Goal: Answer question/provide support: Share knowledge or assist other users

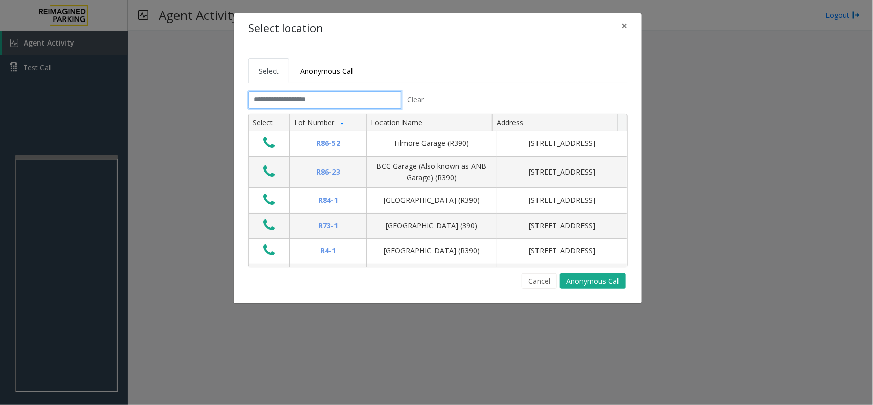
click at [265, 92] on input "text" at bounding box center [324, 99] width 153 height 17
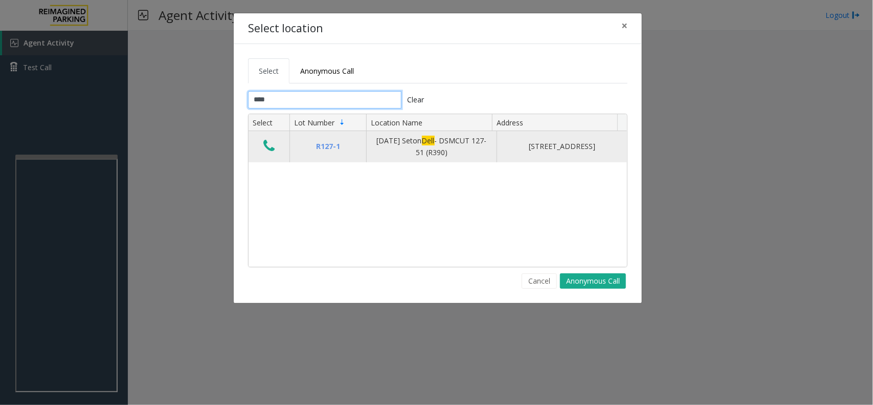
type input "****"
click at [267, 151] on icon "Data table" at bounding box center [269, 146] width 11 height 14
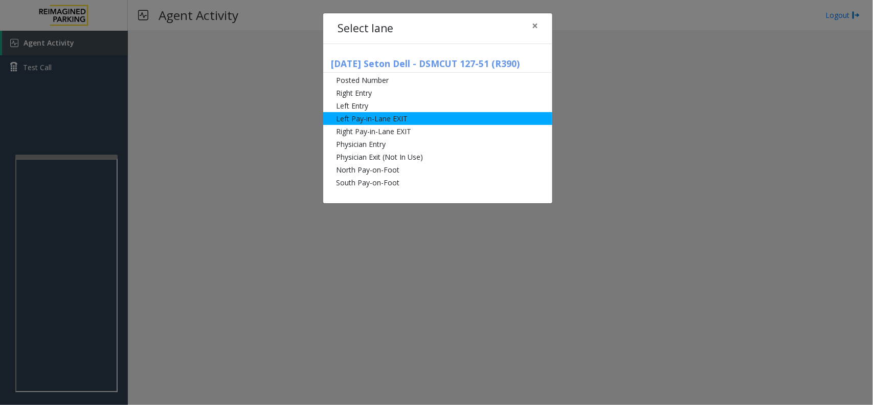
click at [393, 116] on li "Left Pay-in-Lane EXIT" at bounding box center [437, 118] width 229 height 13
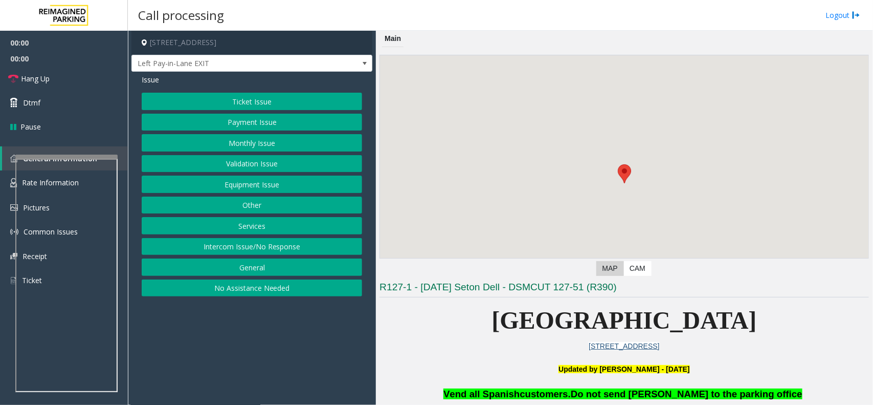
click at [229, 105] on button "Ticket Issue" at bounding box center [252, 101] width 221 height 17
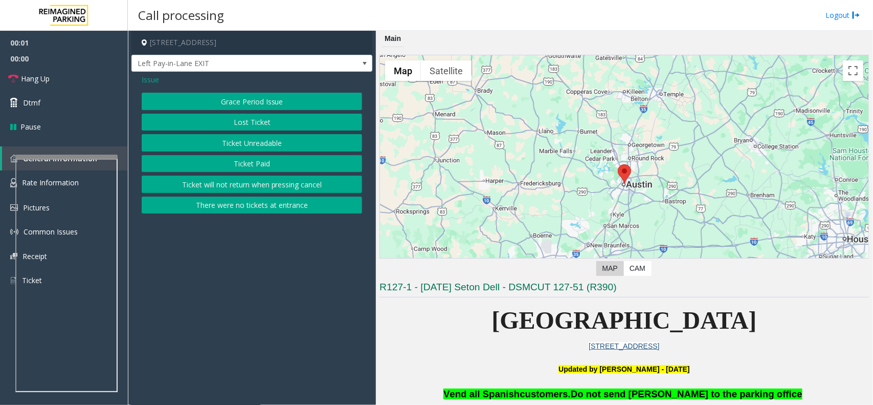
click at [234, 208] on button "There were no tickets at entrance" at bounding box center [252, 204] width 221 height 17
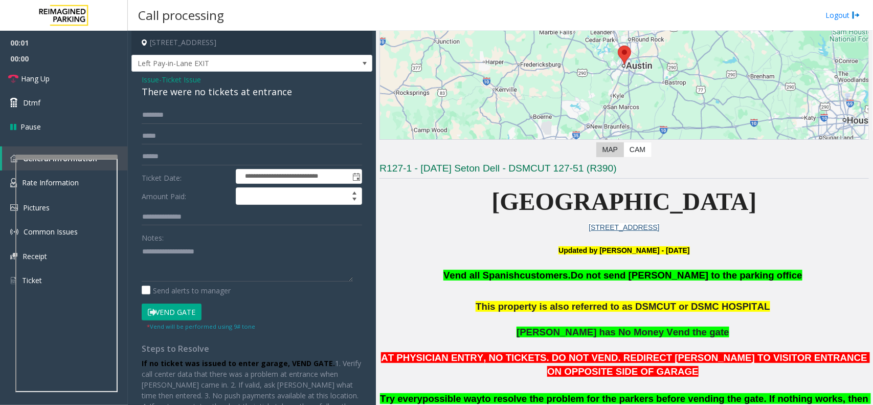
scroll to position [256, 0]
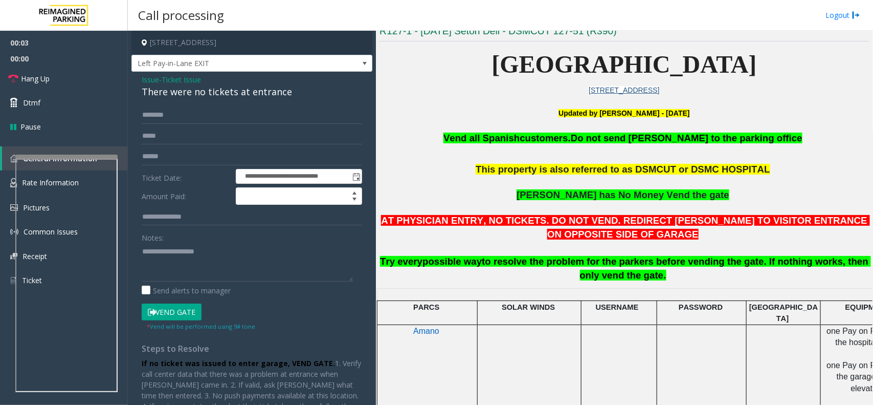
click at [219, 90] on div "There were no tickets at entrance" at bounding box center [252, 92] width 221 height 14
copy div "There were no tickets at entrance"
click at [185, 314] on button "Vend Gate" at bounding box center [172, 311] width 60 height 17
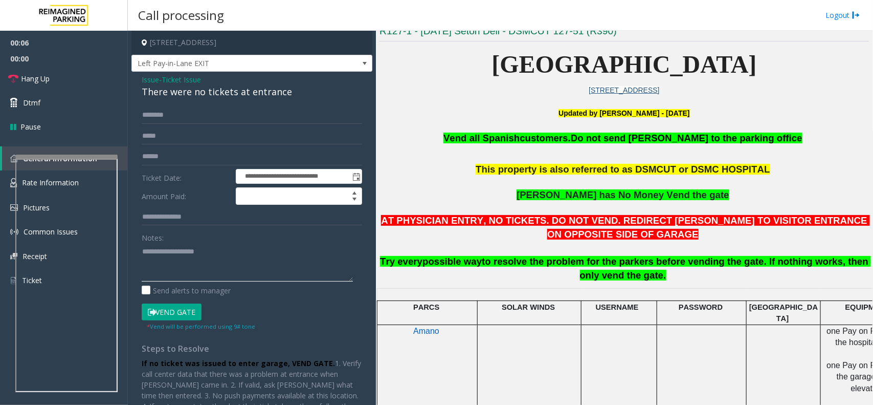
click at [214, 270] on textarea at bounding box center [247, 262] width 211 height 38
paste textarea "**********"
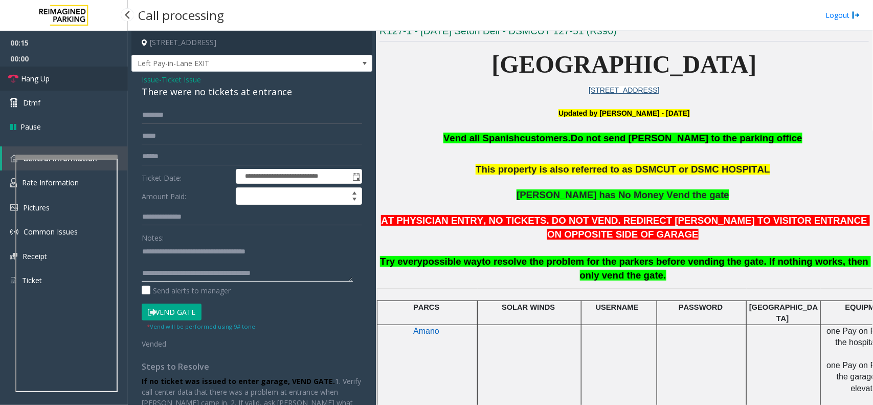
type textarea "**********"
click at [34, 85] on link "Hang Up" at bounding box center [64, 79] width 128 height 24
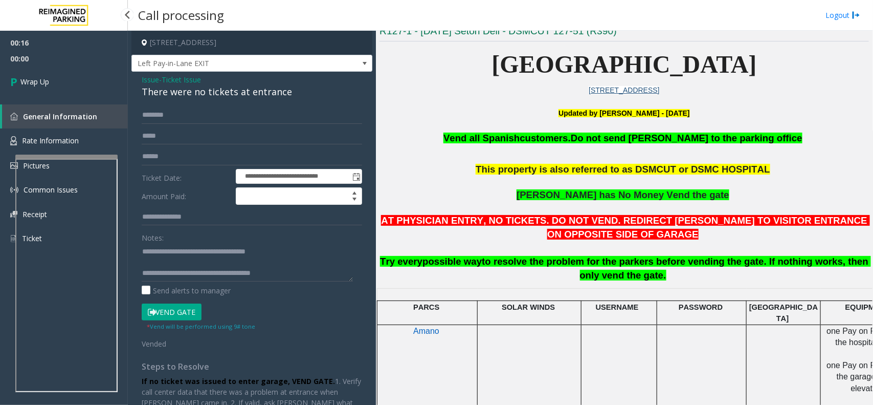
click at [34, 85] on span "Wrap Up" at bounding box center [34, 81] width 29 height 11
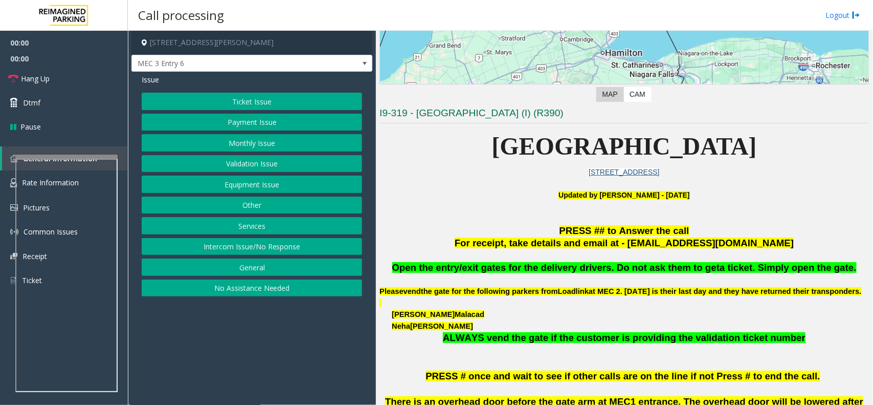
scroll to position [256, 0]
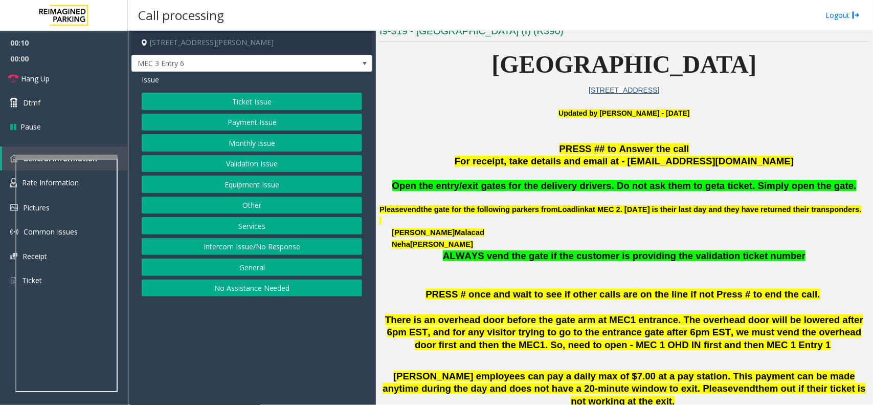
click at [236, 188] on button "Equipment Issue" at bounding box center [252, 184] width 221 height 17
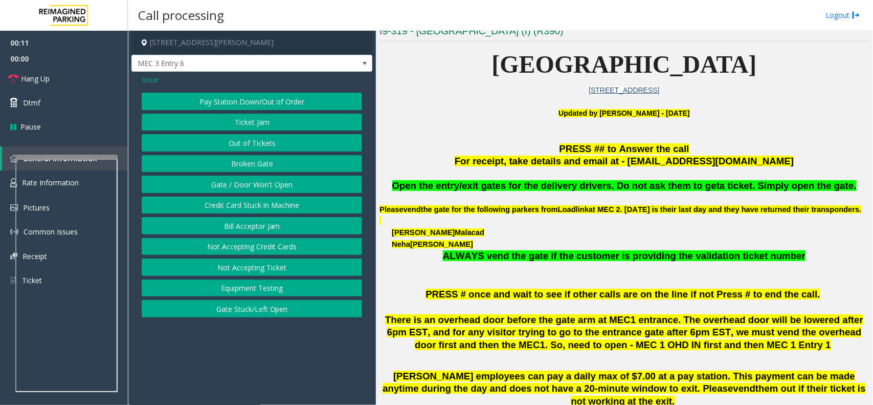
click at [236, 188] on button "Gate / Door Won't Open" at bounding box center [252, 184] width 221 height 17
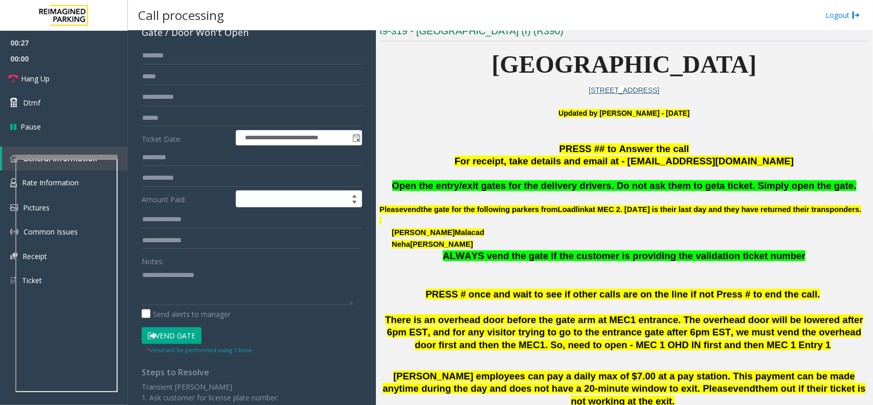
scroll to position [0, 0]
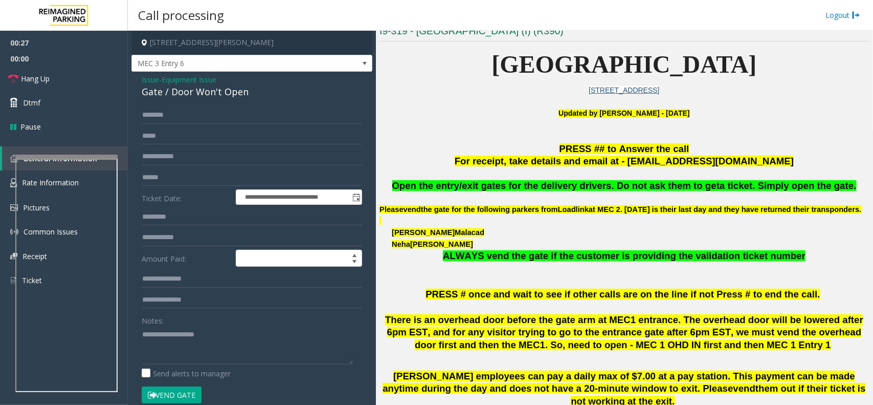
click at [176, 92] on div "Gate / Door Won't Open" at bounding box center [252, 92] width 221 height 14
copy div "Gate / Door Won't Open"
click at [174, 340] on textarea at bounding box center [247, 345] width 211 height 38
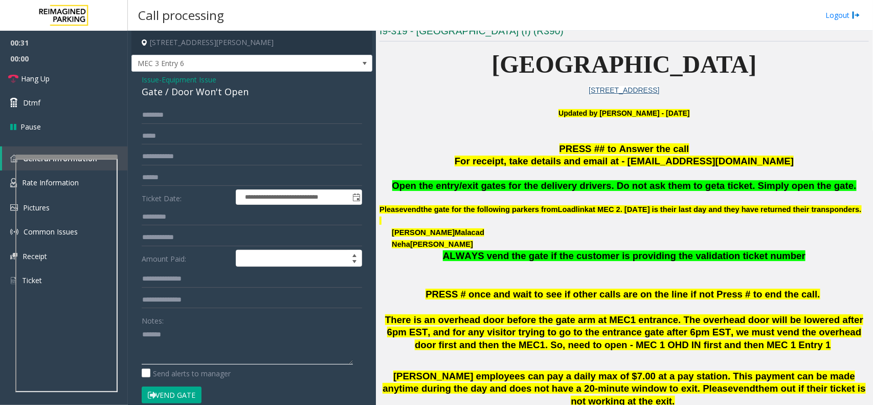
paste textarea "**********"
click at [68, 73] on link "Hang Up" at bounding box center [64, 79] width 128 height 24
click at [168, 356] on textarea at bounding box center [247, 345] width 211 height 38
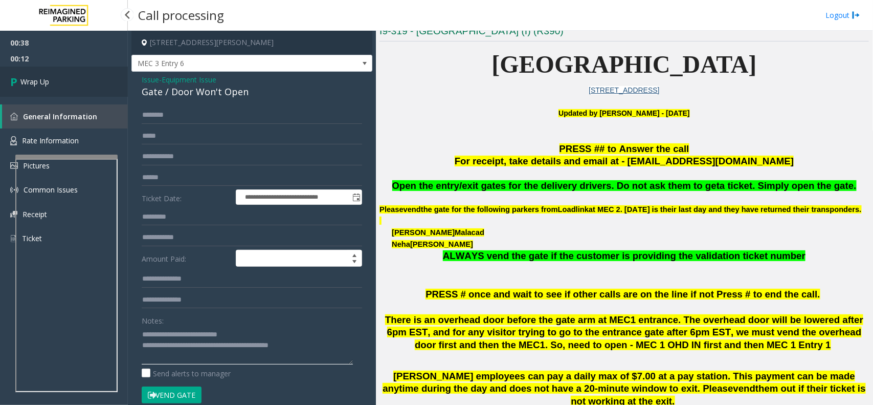
type textarea "**********"
click at [82, 88] on link "Wrap Up" at bounding box center [64, 82] width 128 height 30
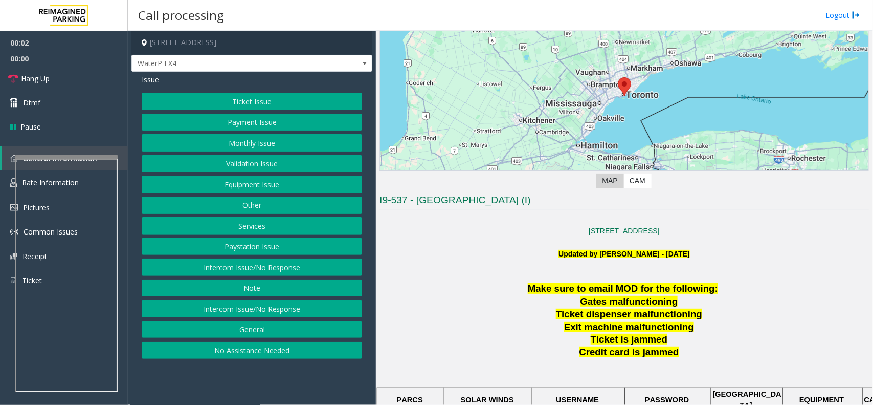
scroll to position [256, 0]
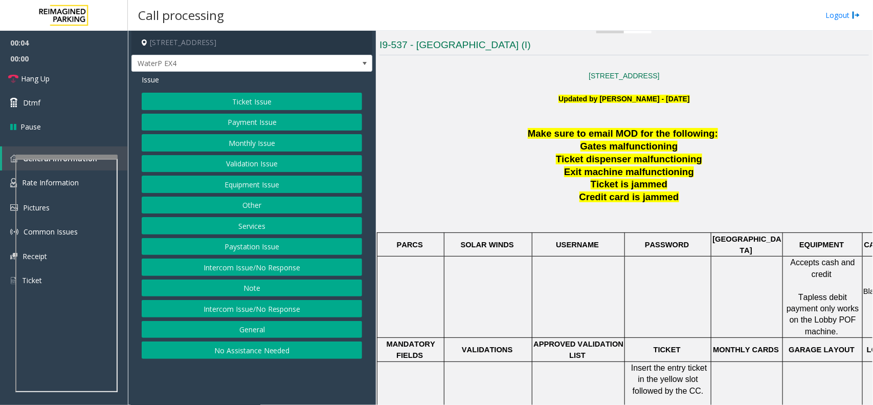
click at [252, 357] on button "No Assistance Needed" at bounding box center [252, 349] width 221 height 17
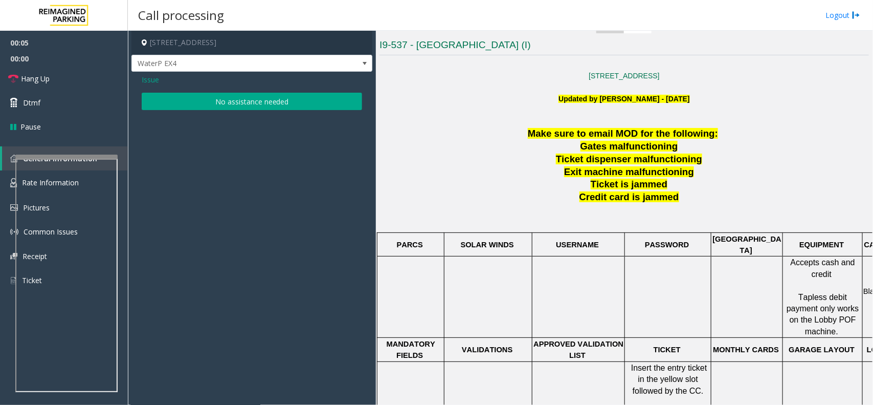
click at [202, 100] on button "No assistance needed" at bounding box center [252, 101] width 221 height 17
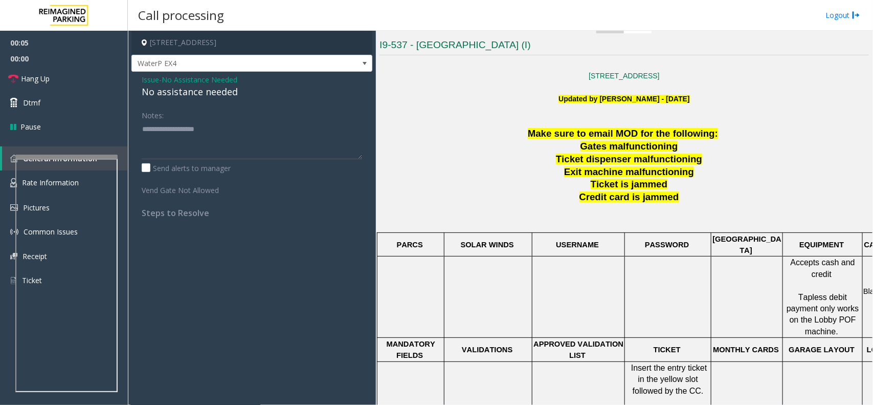
click at [196, 97] on div "No assistance needed" at bounding box center [252, 92] width 221 height 14
copy div "No assistance needed"
paste textarea "**********"
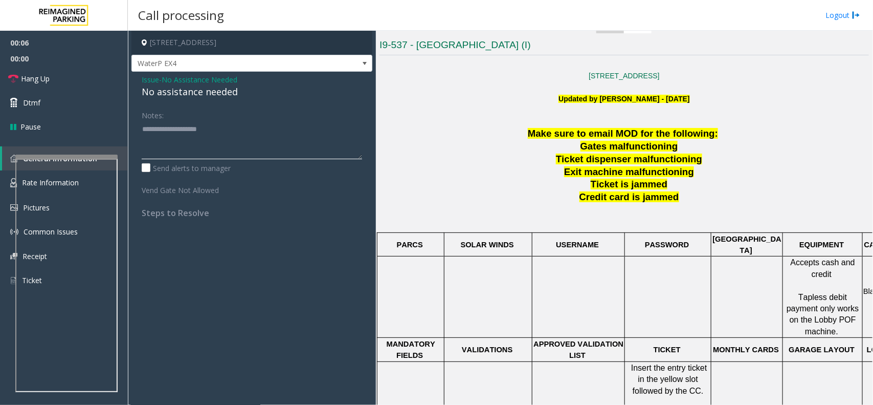
click at [191, 141] on textarea at bounding box center [252, 140] width 221 height 38
type textarea "**********"
click at [36, 81] on span "Hang Up" at bounding box center [35, 78] width 29 height 11
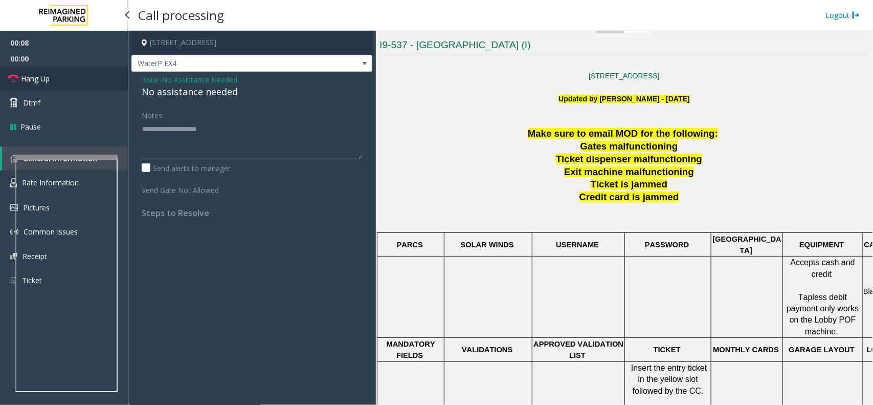
click at [36, 81] on span "Hang Up" at bounding box center [35, 78] width 29 height 11
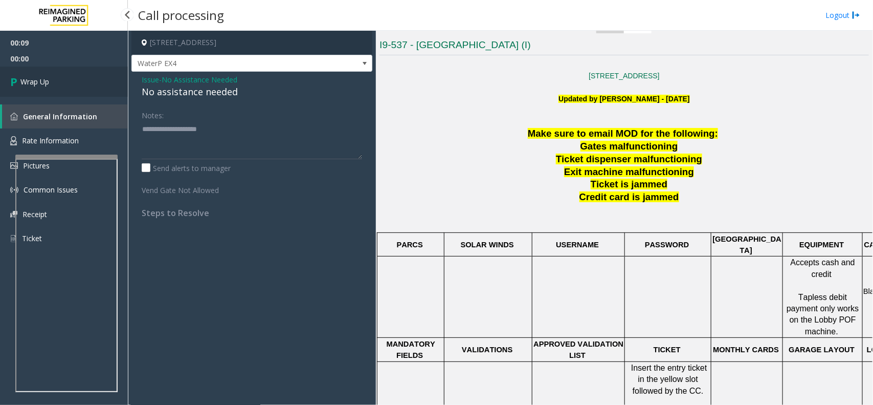
click at [36, 81] on span "Wrap Up" at bounding box center [34, 81] width 29 height 11
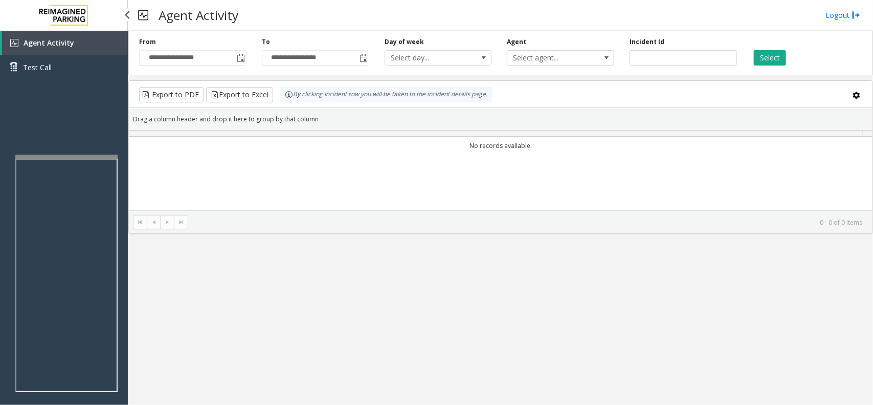
click at [35, 82] on div "Agent Activity Test Call" at bounding box center [64, 59] width 128 height 56
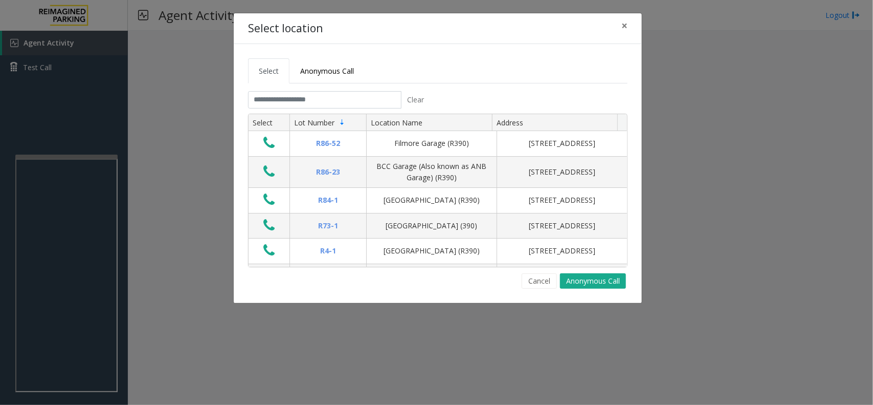
click at [335, 86] on tabset "Select Anonymous Call Clear Select Lot Number Location Name Address R86-52 Film…" at bounding box center [438, 173] width 380 height 230
click at [336, 100] on input "text" at bounding box center [324, 99] width 153 height 17
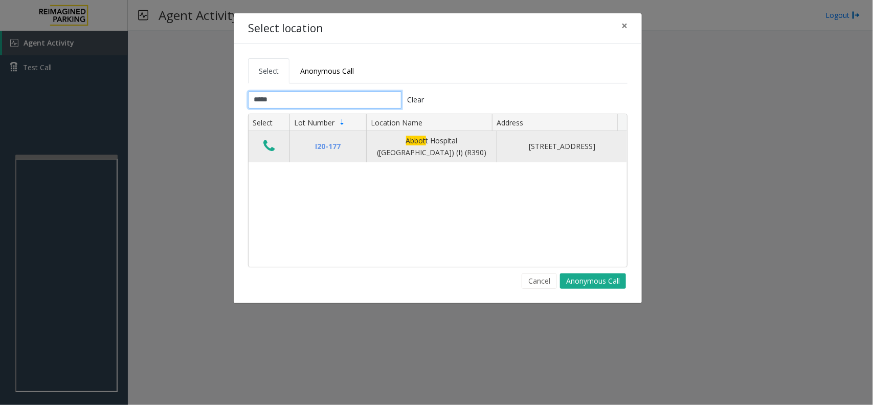
type input "*****"
click at [270, 146] on icon "Data table" at bounding box center [269, 146] width 11 height 14
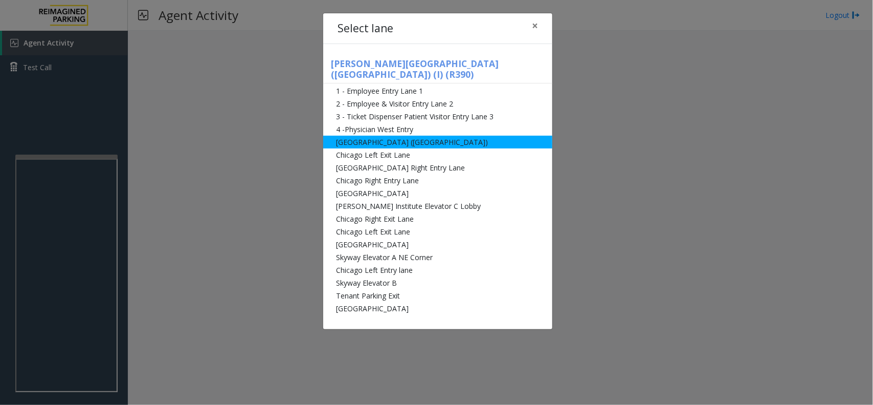
click at [386, 136] on li "[GEOGRAPHIC_DATA] ([GEOGRAPHIC_DATA])" at bounding box center [437, 142] width 229 height 13
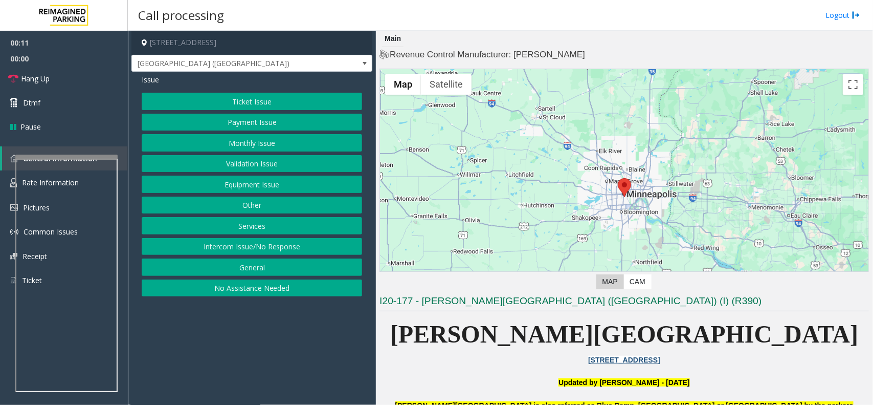
click at [246, 108] on button "Ticket Issue" at bounding box center [252, 101] width 221 height 17
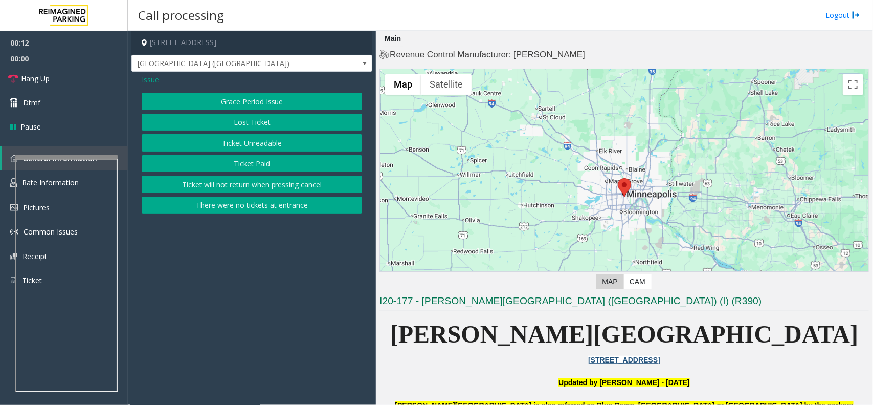
click at [249, 139] on button "Ticket Unreadable" at bounding box center [252, 142] width 221 height 17
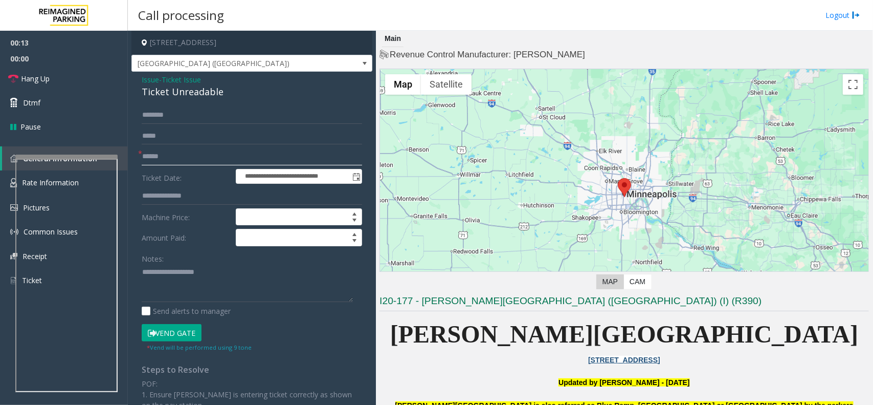
click at [165, 155] on input "text" at bounding box center [252, 156] width 221 height 17
type input "**"
click at [169, 330] on button "Vend Gate" at bounding box center [172, 332] width 60 height 17
click at [185, 93] on div "Ticket Unreadable" at bounding box center [252, 92] width 221 height 14
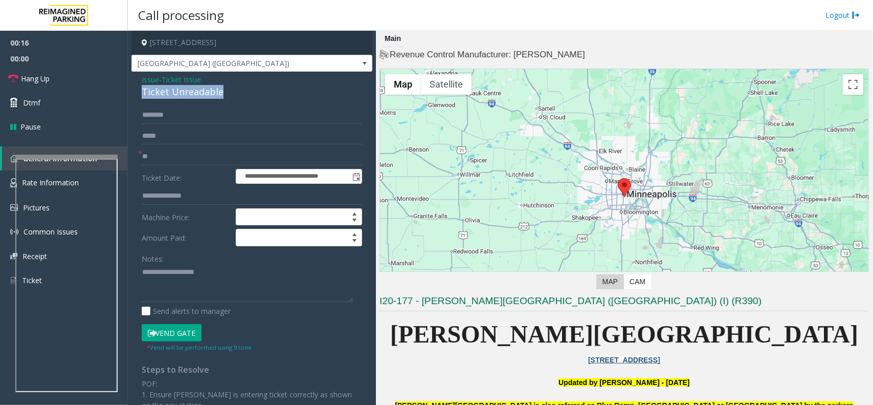
click at [185, 93] on div "Ticket Unreadable" at bounding box center [252, 92] width 221 height 14
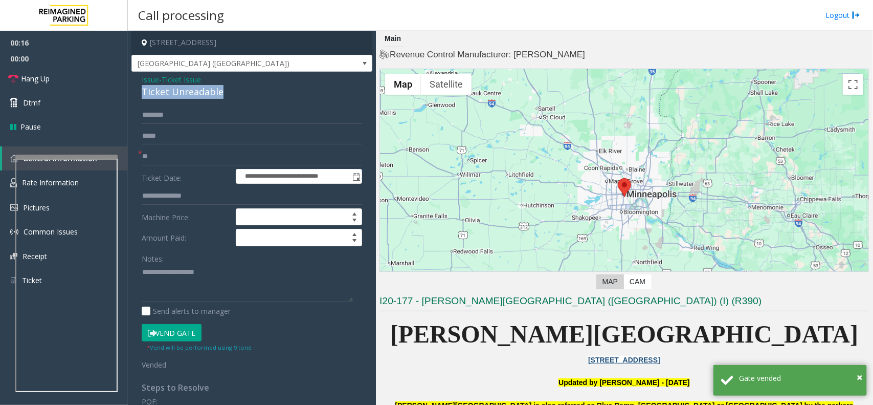
copy div "Ticket Unreadable"
click at [174, 285] on textarea at bounding box center [247, 283] width 211 height 38
paste textarea "**********"
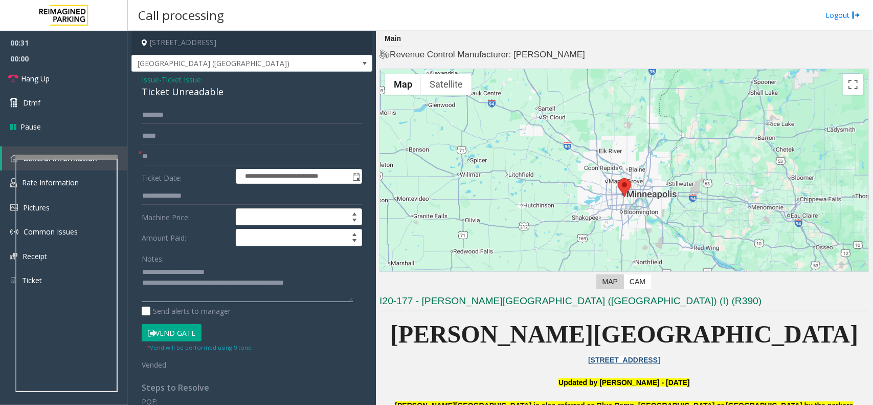
click at [250, 284] on textarea at bounding box center [247, 283] width 211 height 38
type textarea "**********"
click at [47, 87] on link "Hang Up" at bounding box center [64, 79] width 128 height 24
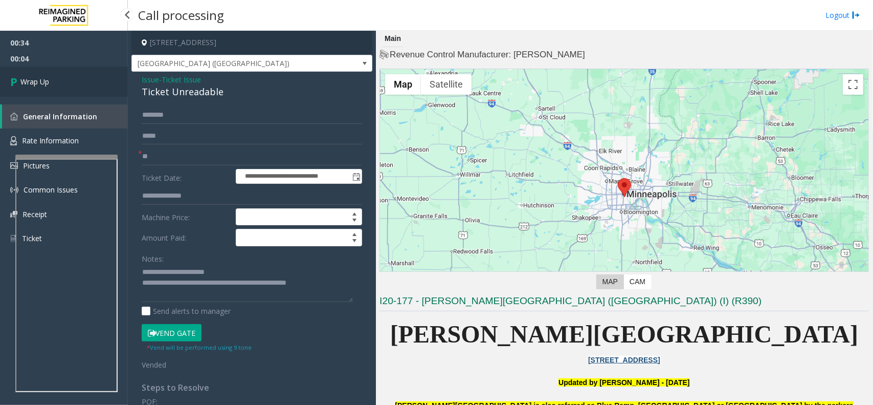
click at [36, 76] on span "Wrap Up" at bounding box center [34, 81] width 29 height 11
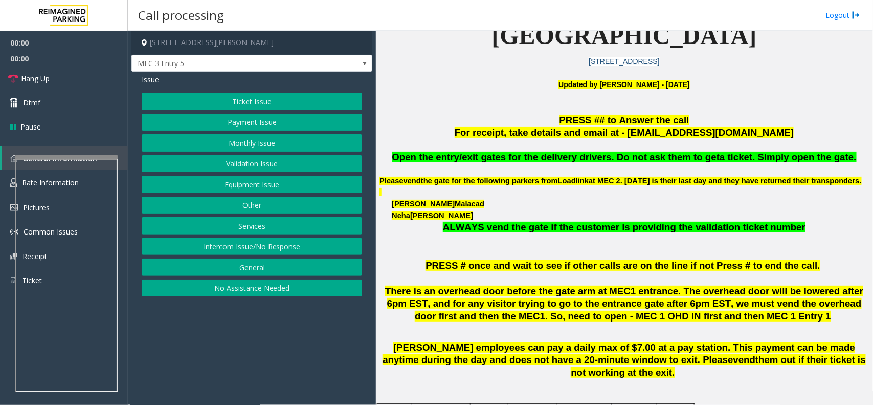
scroll to position [320, 0]
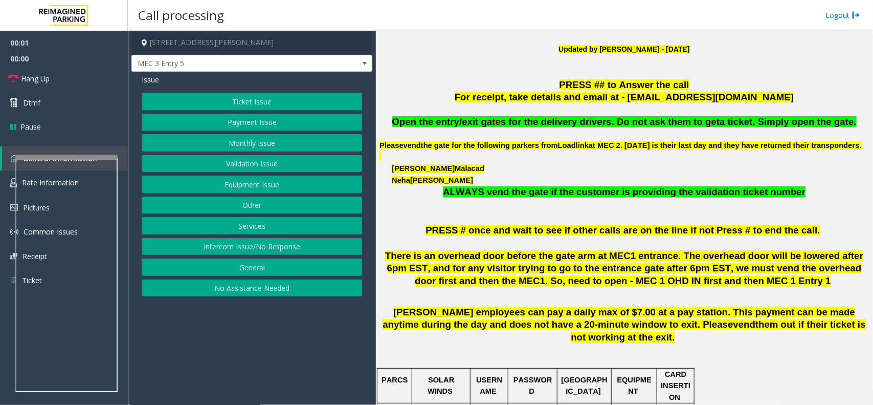
click at [245, 186] on button "Equipment Issue" at bounding box center [252, 184] width 221 height 17
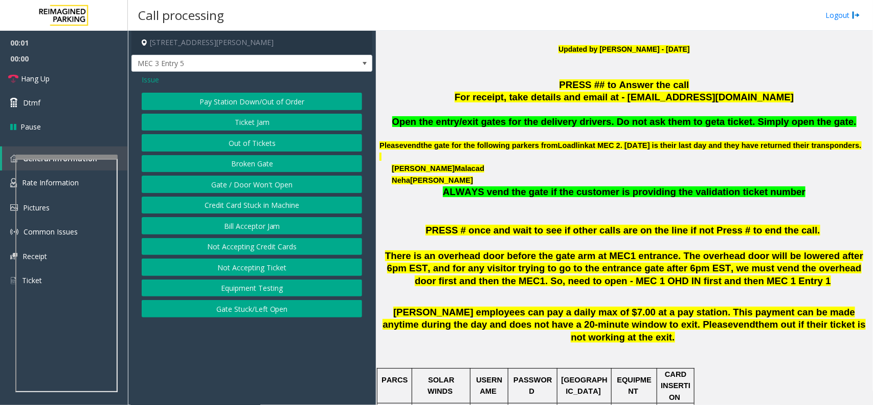
click at [245, 186] on button "Gate / Door Won't Open" at bounding box center [252, 184] width 221 height 17
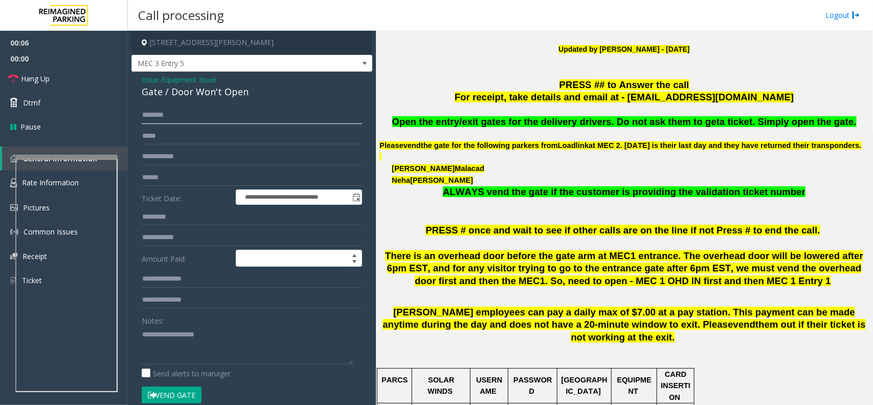
click at [166, 117] on input "text" at bounding box center [252, 114] width 221 height 17
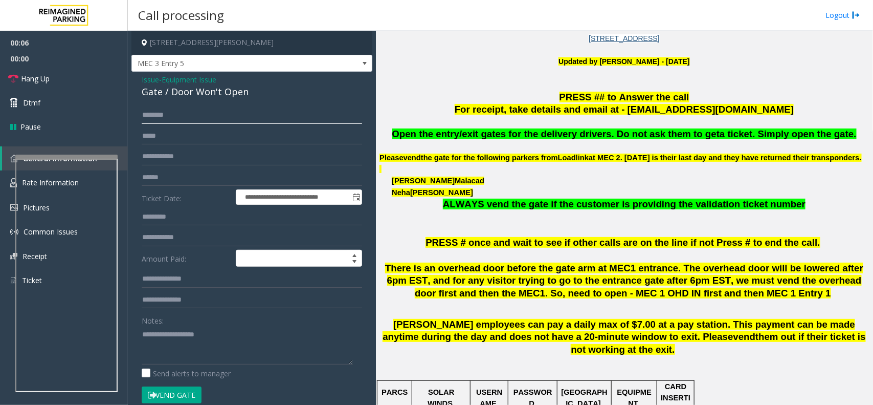
scroll to position [256, 0]
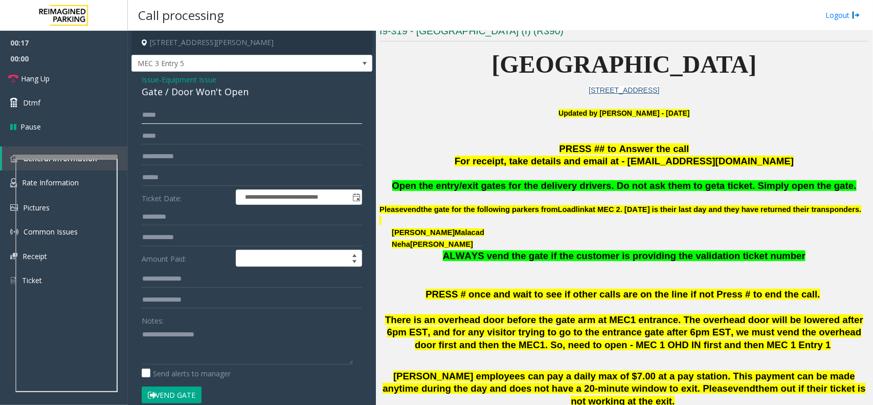
type input "*****"
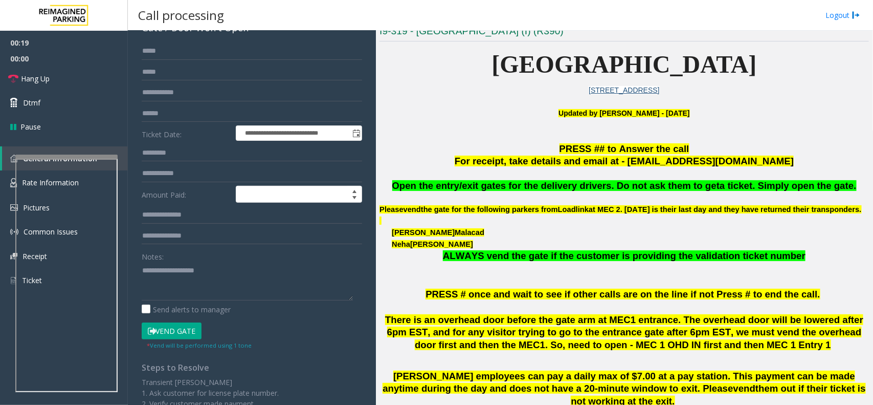
click at [176, 336] on button "Vend Gate" at bounding box center [172, 330] width 60 height 17
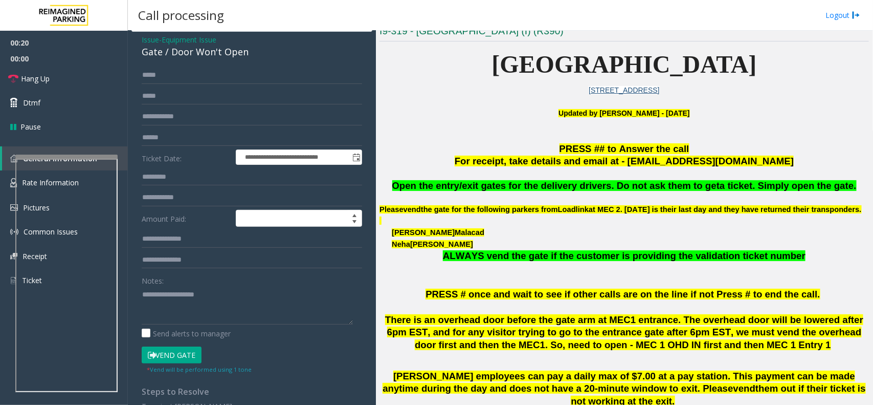
scroll to position [0, 0]
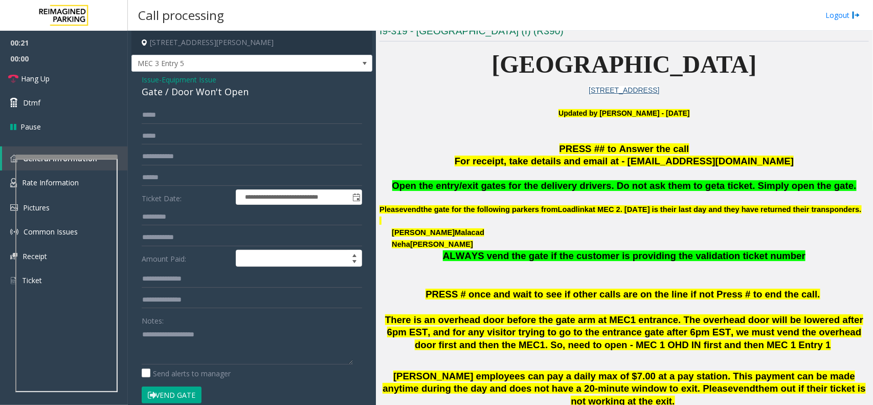
click at [210, 95] on div "Gate / Door Won't Open" at bounding box center [252, 92] width 221 height 14
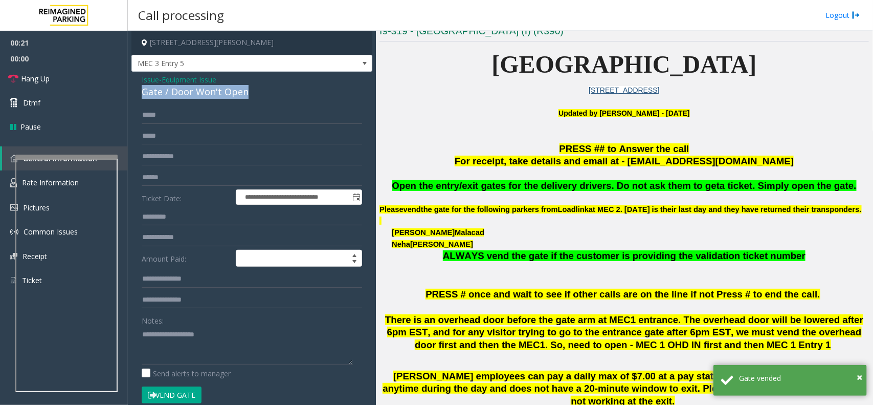
click at [210, 95] on div "Gate / Door Won't Open" at bounding box center [252, 92] width 221 height 14
copy div "Gate / Door Won't Open"
click at [173, 339] on textarea at bounding box center [247, 345] width 211 height 38
paste textarea "**********"
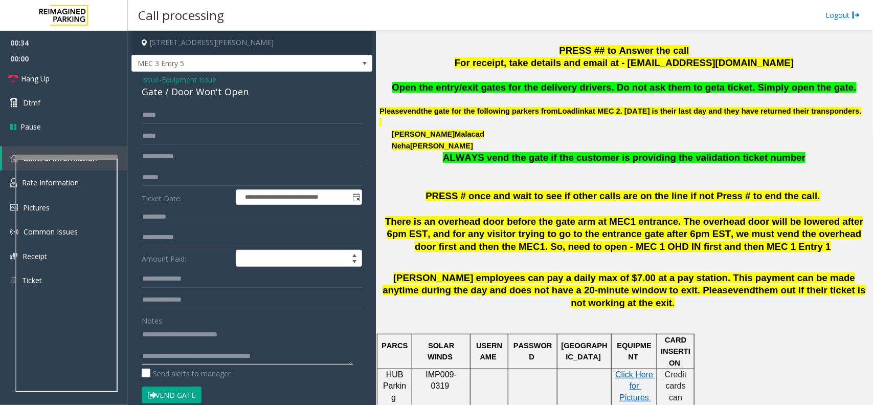
scroll to position [448, 0]
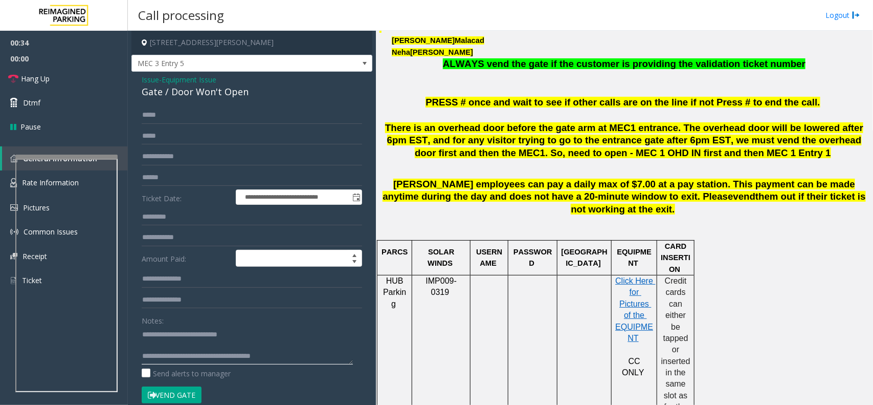
type textarea "**********"
click at [44, 78] on span "Hang Up" at bounding box center [35, 78] width 29 height 11
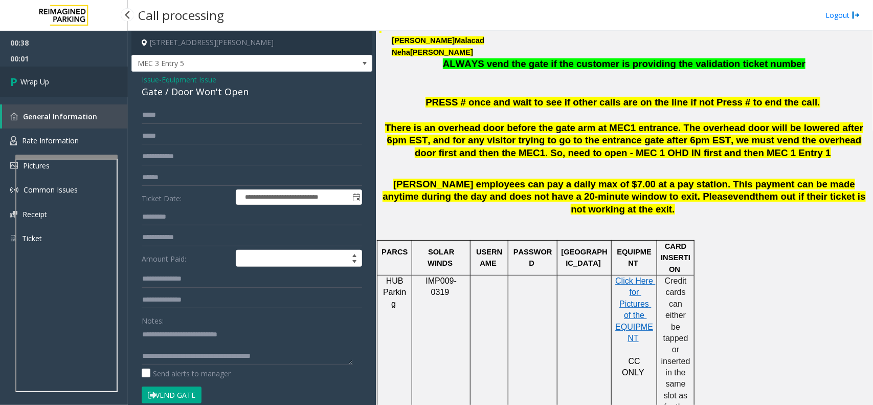
click at [51, 83] on link "Wrap Up" at bounding box center [64, 82] width 128 height 30
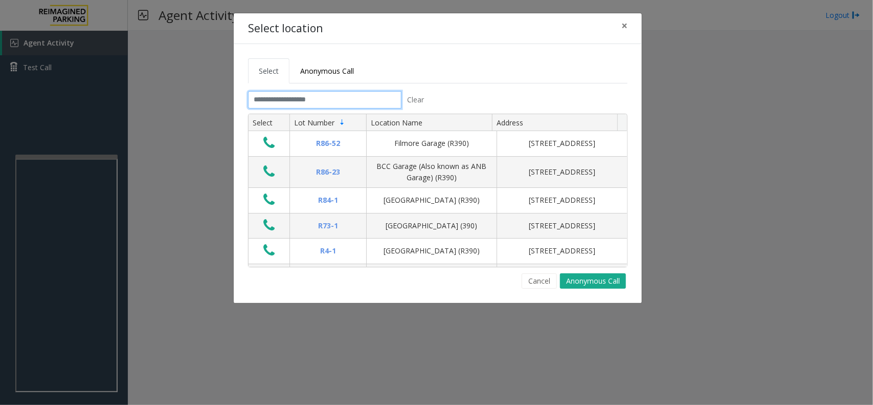
click at [295, 95] on input "text" at bounding box center [324, 99] width 153 height 17
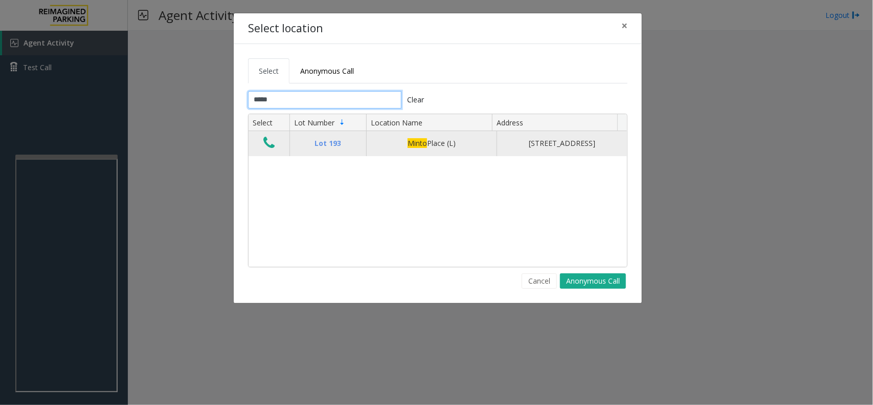
type input "*****"
click at [271, 147] on icon "Data table" at bounding box center [269, 143] width 11 height 14
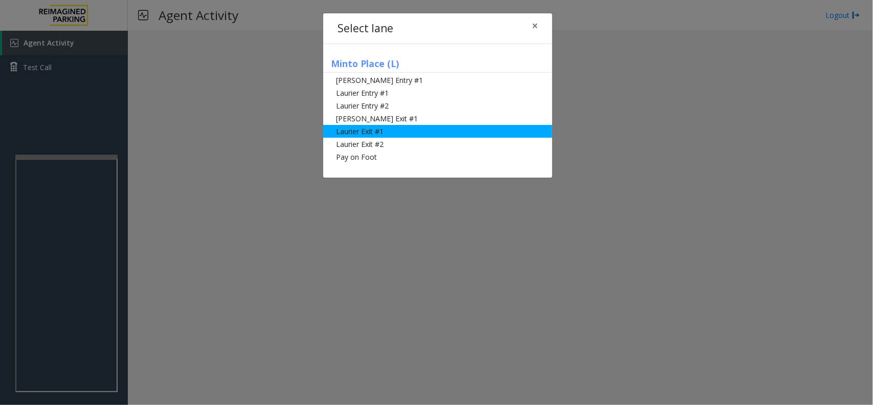
click at [375, 136] on li "Laurier Exit #1" at bounding box center [437, 131] width 229 height 13
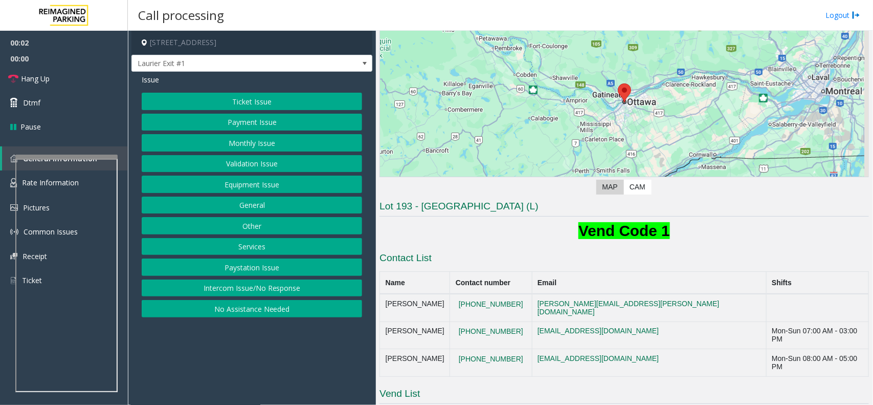
scroll to position [213, 0]
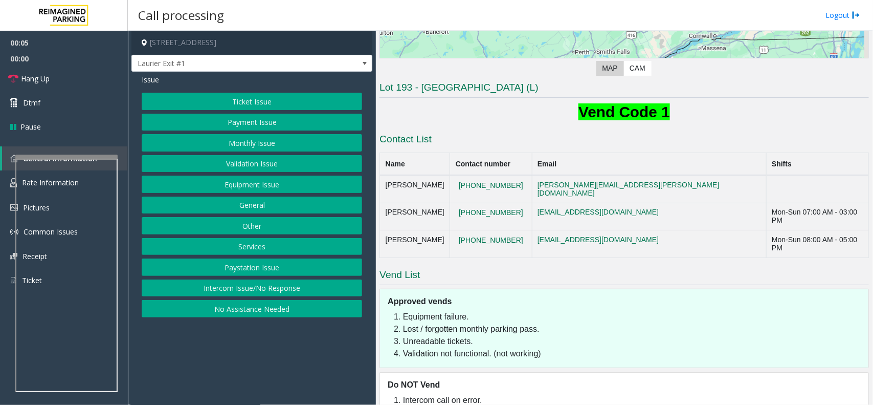
click at [251, 186] on button "Equipment Issue" at bounding box center [252, 184] width 221 height 17
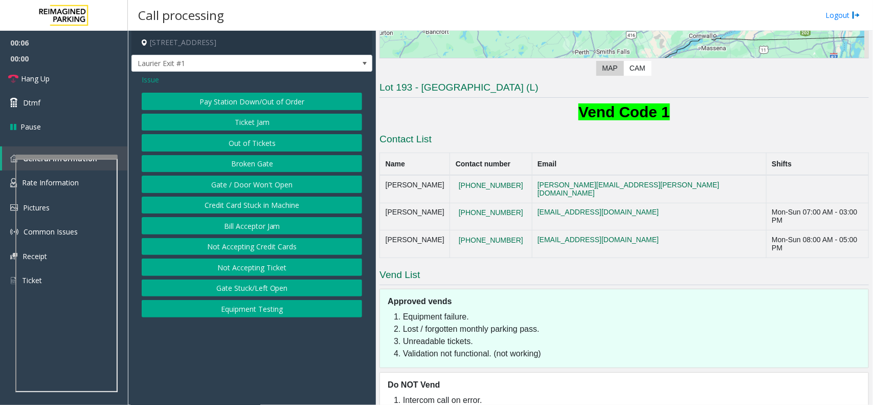
click at [251, 187] on button "Gate / Door Won't Open" at bounding box center [252, 184] width 221 height 17
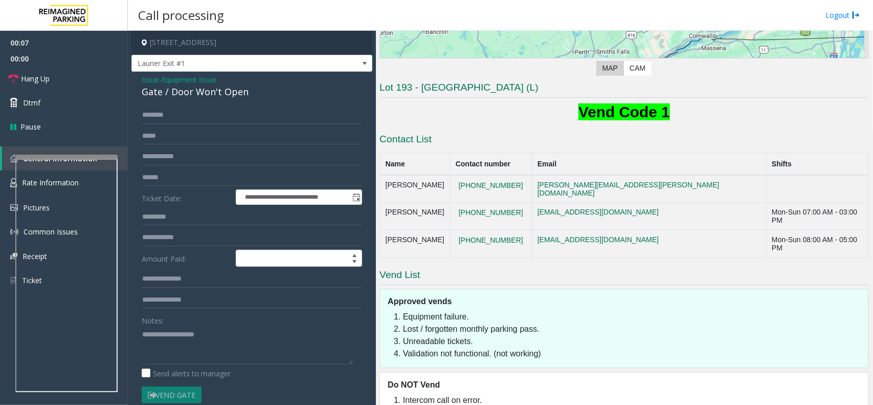
click at [149, 80] on span "Issue" at bounding box center [150, 79] width 17 height 11
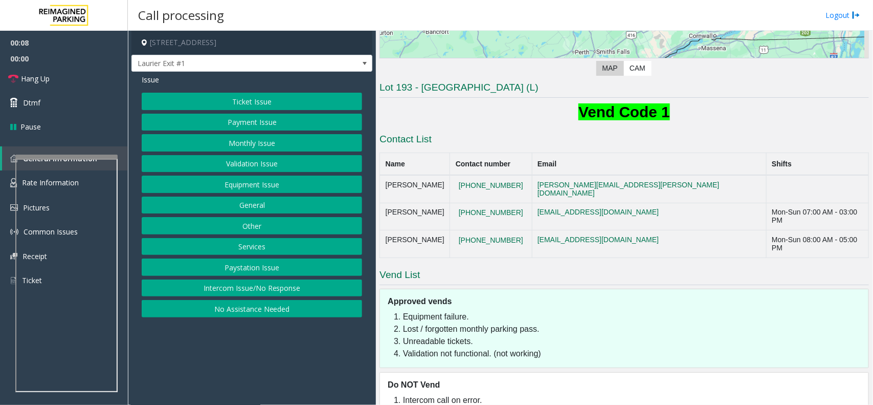
click at [256, 186] on button "Equipment Issue" at bounding box center [252, 184] width 221 height 17
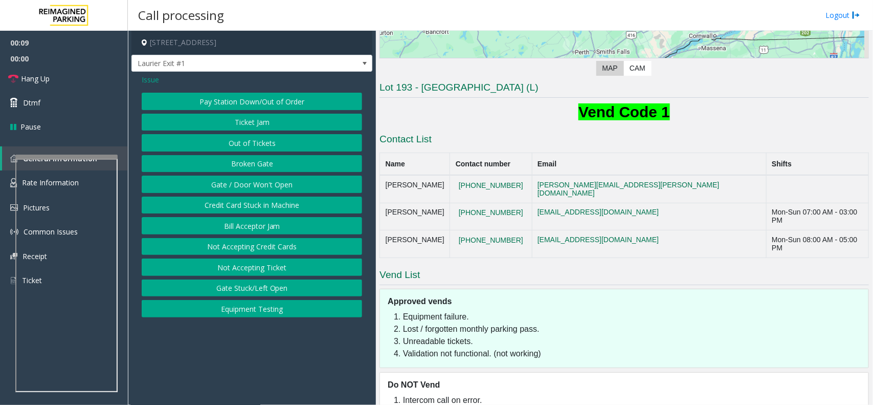
click at [254, 308] on button "Equipment Testing" at bounding box center [252, 308] width 221 height 17
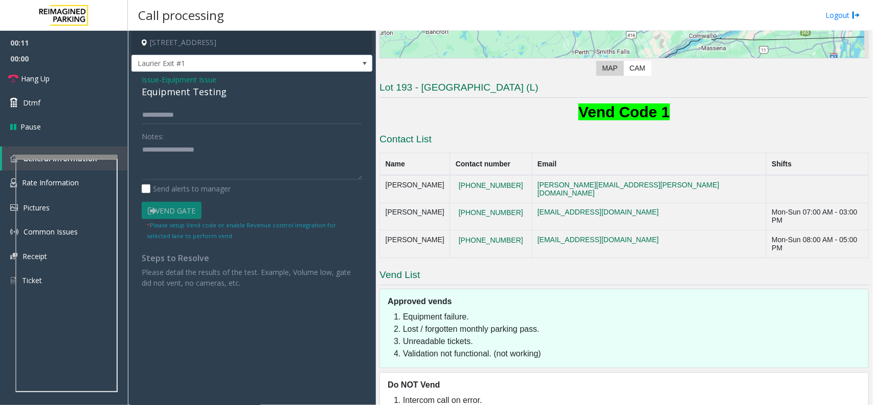
click at [147, 83] on span "Issue" at bounding box center [150, 79] width 17 height 11
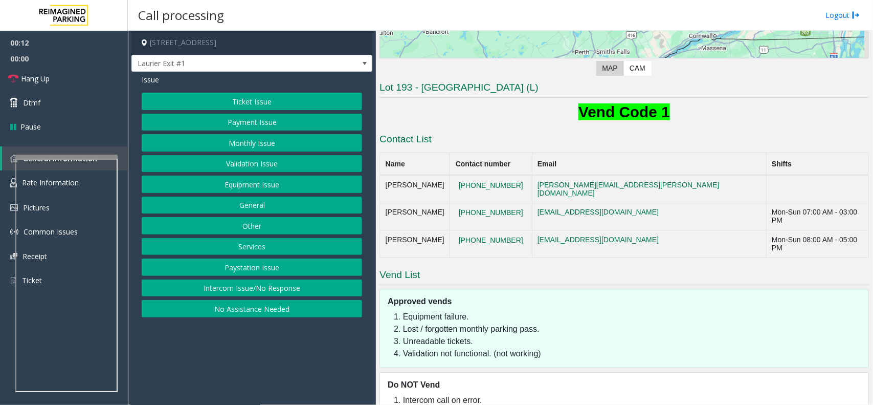
click at [154, 78] on span "Issue" at bounding box center [150, 79] width 17 height 11
click at [155, 78] on span "Issue" at bounding box center [150, 79] width 17 height 11
click at [149, 80] on span "Issue" at bounding box center [150, 79] width 17 height 11
click at [257, 97] on button "Ticket Issue" at bounding box center [252, 101] width 221 height 17
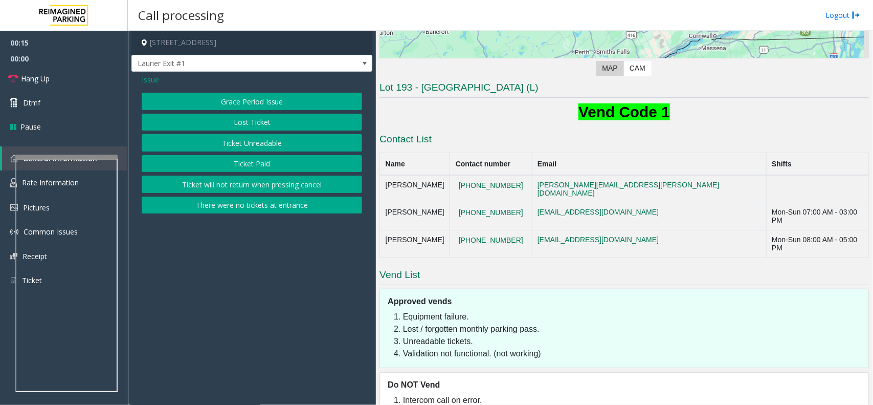
click at [264, 142] on button "Ticket Unreadable" at bounding box center [252, 142] width 221 height 17
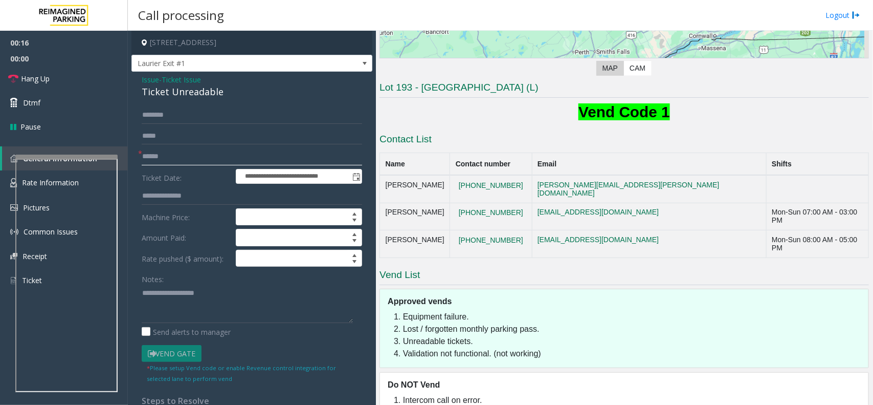
click at [167, 160] on input "text" at bounding box center [252, 156] width 221 height 17
click at [149, 76] on span "Issue" at bounding box center [150, 79] width 17 height 11
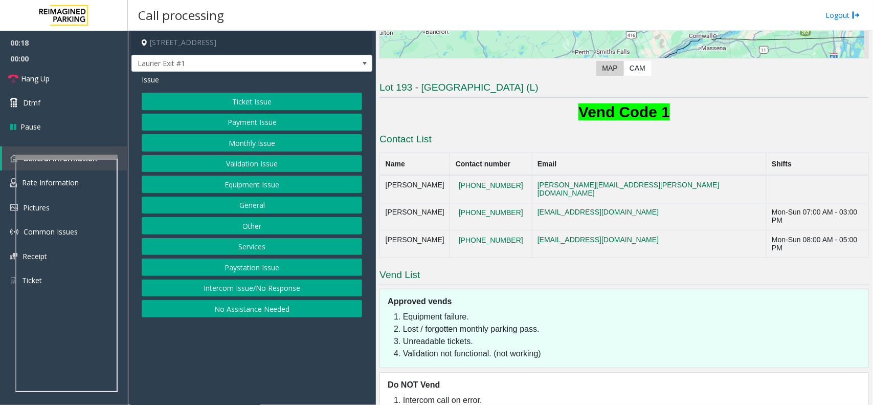
click at [229, 178] on button "Equipment Issue" at bounding box center [252, 184] width 221 height 17
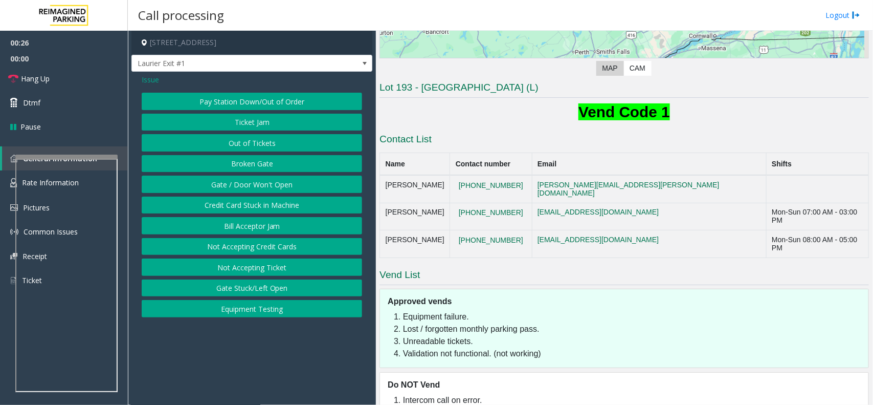
click at [152, 83] on span "Issue" at bounding box center [150, 79] width 17 height 11
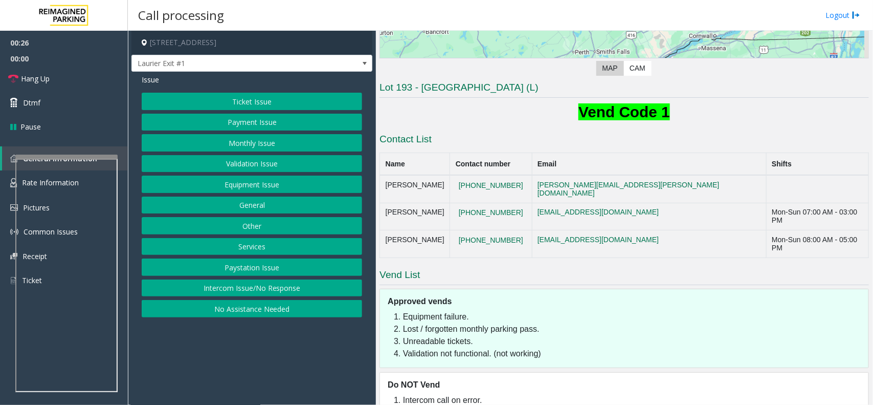
click at [246, 101] on button "Ticket Issue" at bounding box center [252, 101] width 221 height 17
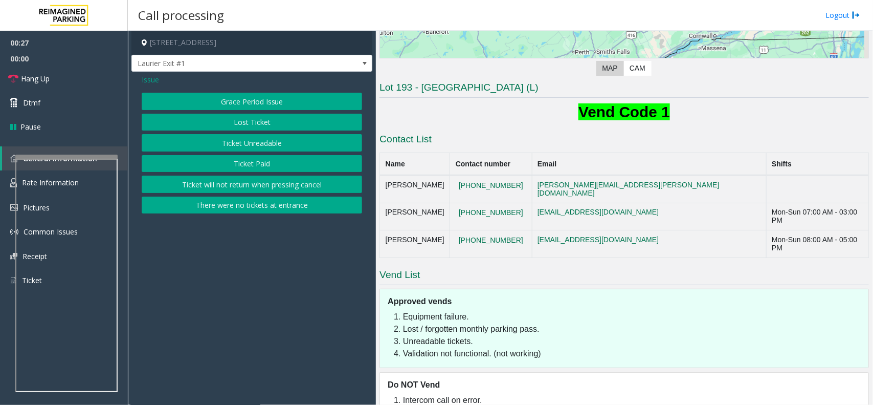
click at [247, 123] on button "Lost Ticket" at bounding box center [252, 122] width 221 height 17
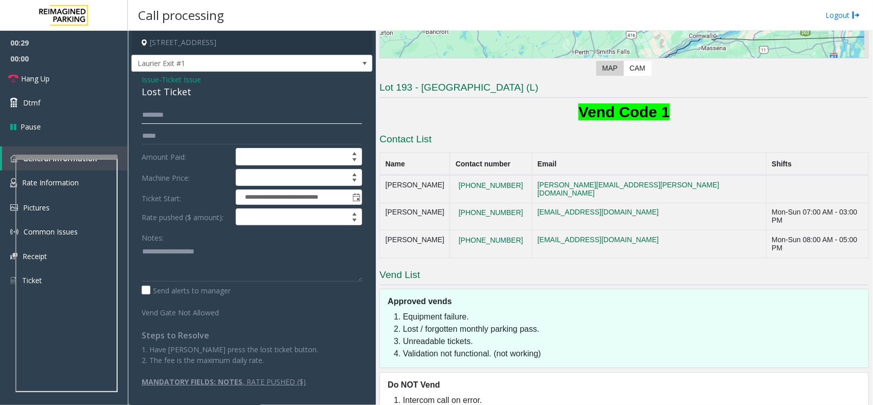
click at [172, 114] on input "text" at bounding box center [252, 114] width 221 height 17
type input "*"
type input "******"
click at [149, 83] on span "Issue" at bounding box center [150, 79] width 17 height 11
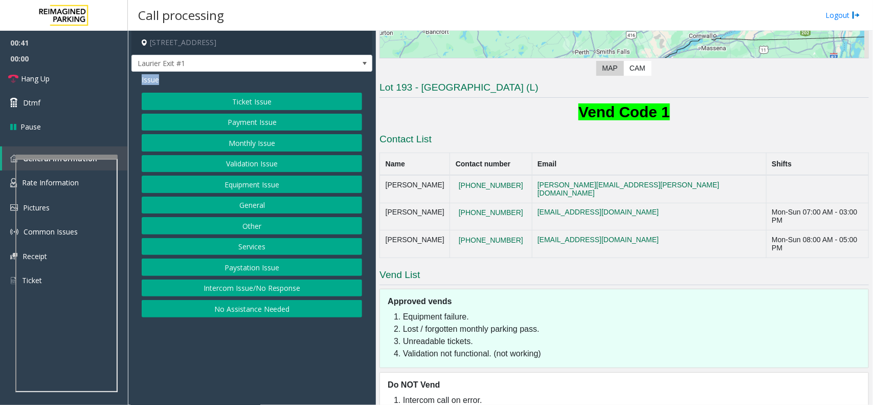
click at [149, 83] on span "Issue" at bounding box center [150, 79] width 17 height 11
click at [246, 188] on button "Equipment Issue" at bounding box center [252, 184] width 221 height 17
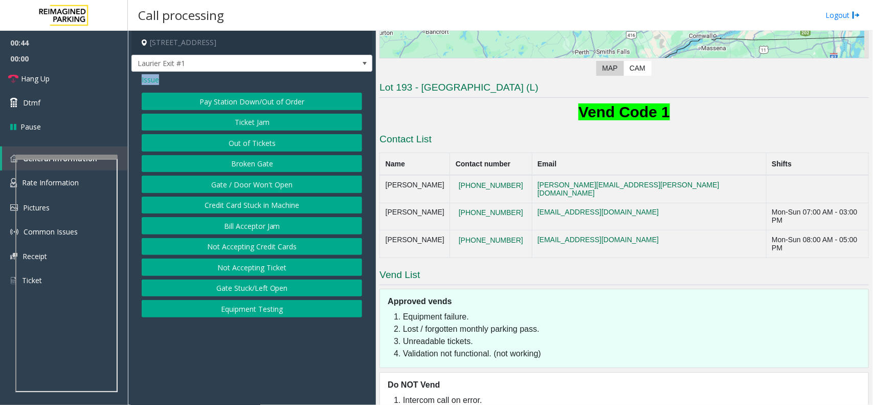
click at [150, 79] on span "Issue" at bounding box center [150, 79] width 17 height 11
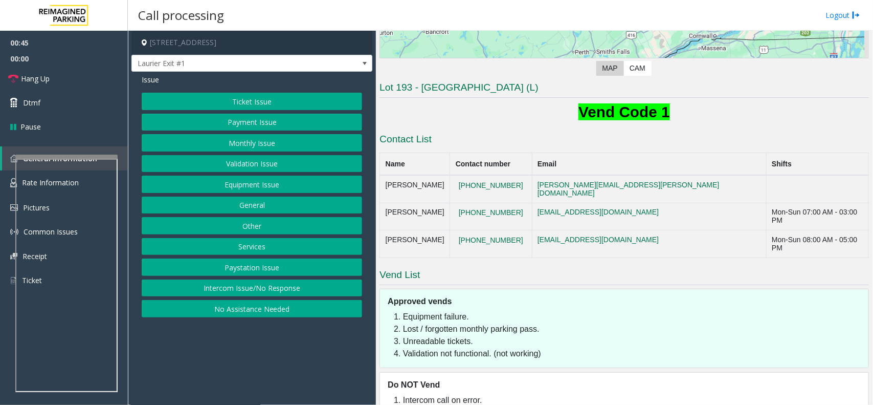
click at [224, 102] on button "Ticket Issue" at bounding box center [252, 101] width 221 height 17
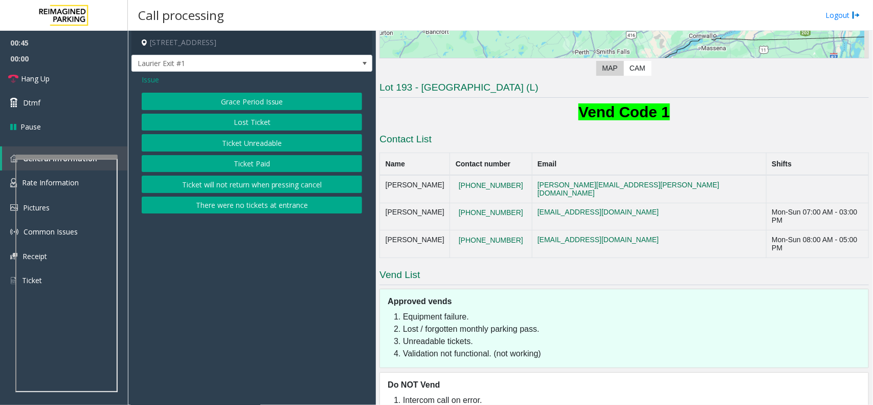
click at [256, 118] on button "Lost Ticket" at bounding box center [252, 122] width 221 height 17
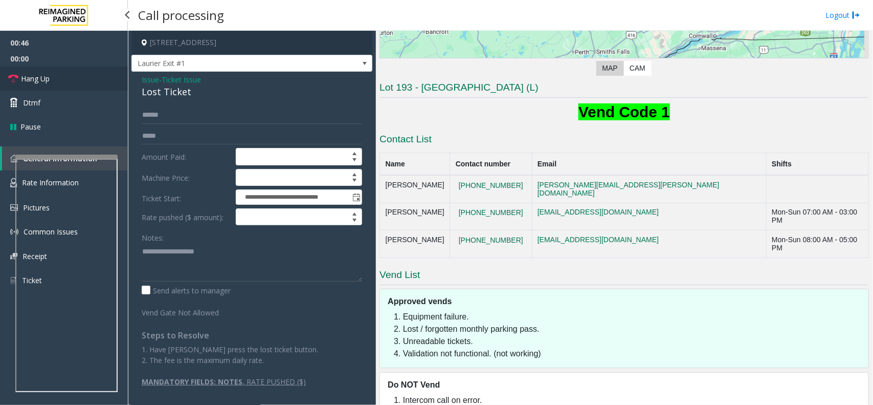
click at [32, 79] on span "Hang Up" at bounding box center [35, 78] width 29 height 11
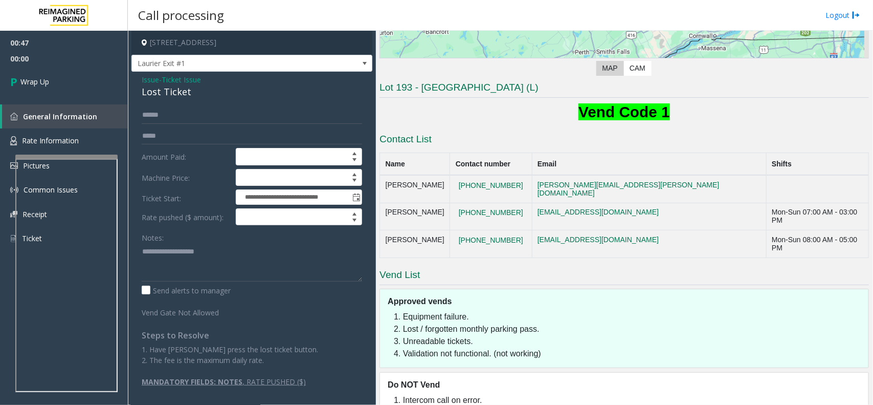
click at [160, 93] on div "Lost Ticket" at bounding box center [252, 92] width 221 height 14
copy div "Lost Ticket"
click at [195, 270] on textarea at bounding box center [252, 262] width 221 height 38
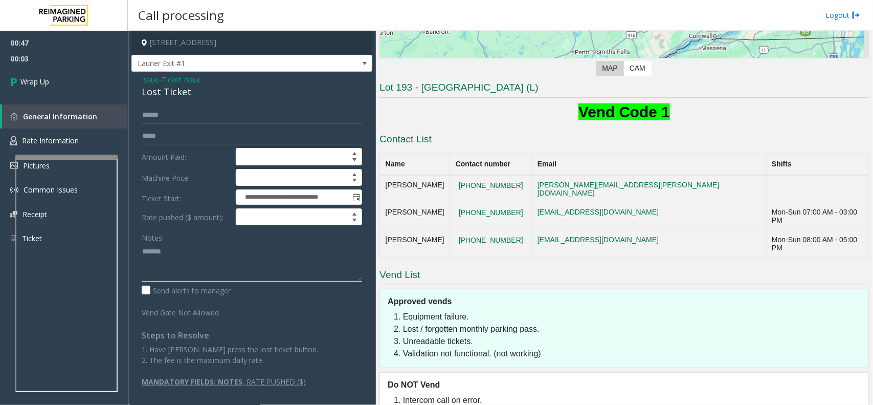
paste textarea "**********"
type textarea "**********"
click at [67, 85] on link "Wrap Up" at bounding box center [64, 82] width 128 height 30
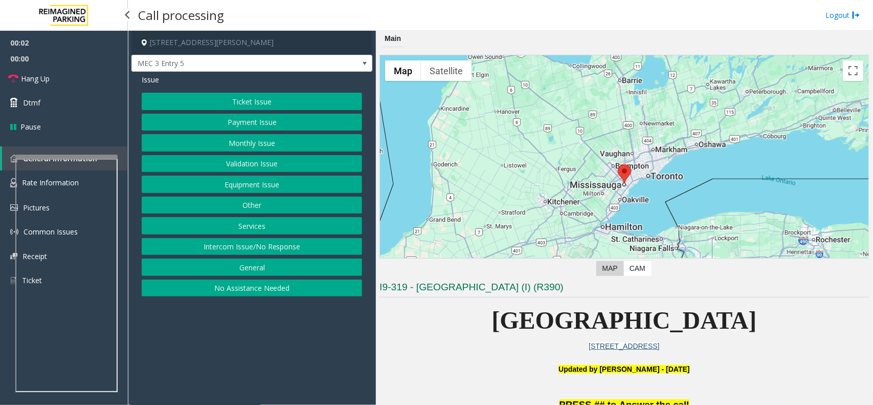
click at [270, 248] on button "Intercom Issue/No Response" at bounding box center [252, 246] width 221 height 17
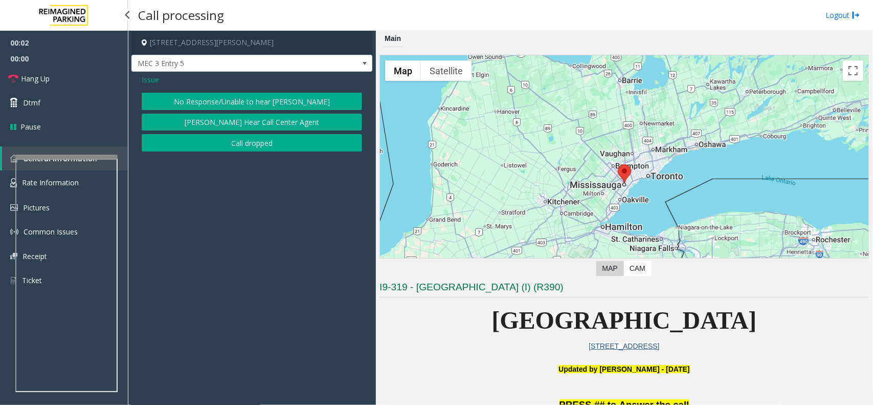
click at [233, 97] on button "No Response/Unable to hear [PERSON_NAME]" at bounding box center [252, 101] width 221 height 17
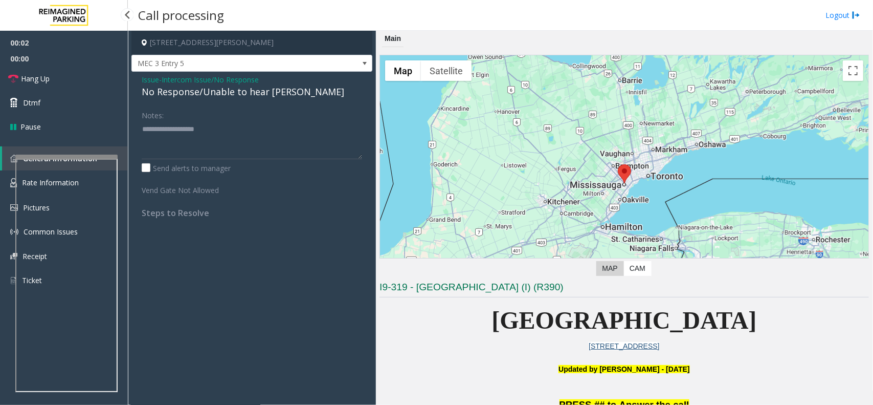
click at [233, 97] on div "No Response/Unable to hear [PERSON_NAME]" at bounding box center [252, 92] width 221 height 14
copy div "No Response/Unable to hear [PERSON_NAME]"
paste textarea "**********"
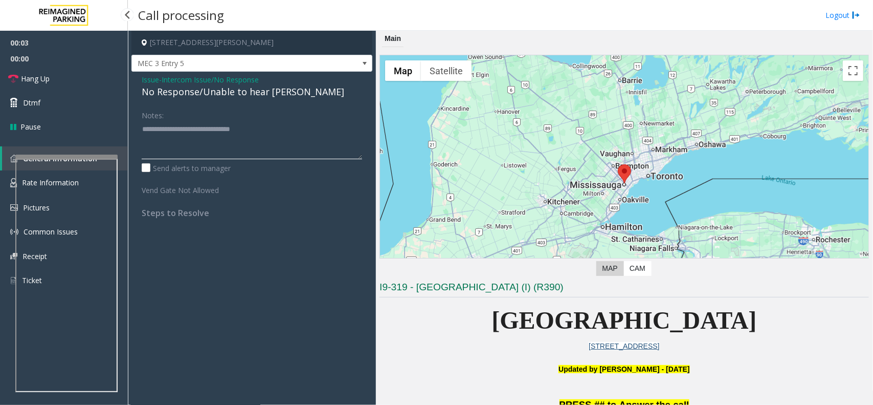
click at [211, 151] on textarea at bounding box center [252, 140] width 221 height 38
type textarea "**********"
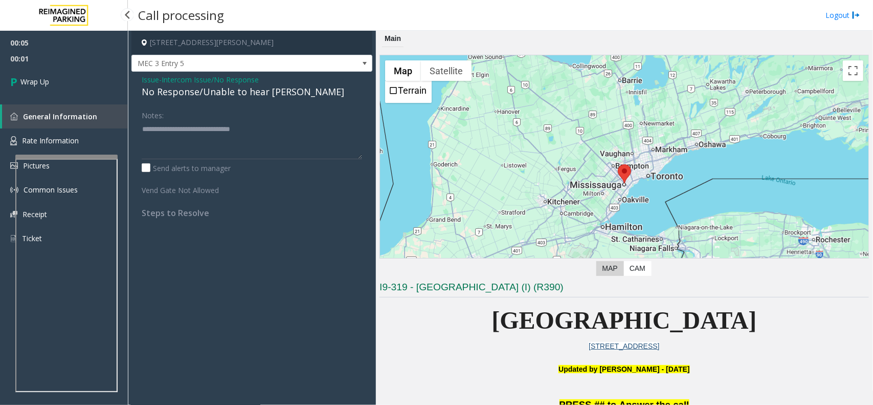
click at [296, 120] on div "Notes:" at bounding box center [252, 132] width 221 height 53
click at [283, 126] on textarea at bounding box center [252, 140] width 221 height 38
click at [146, 80] on span "Issue" at bounding box center [150, 79] width 17 height 11
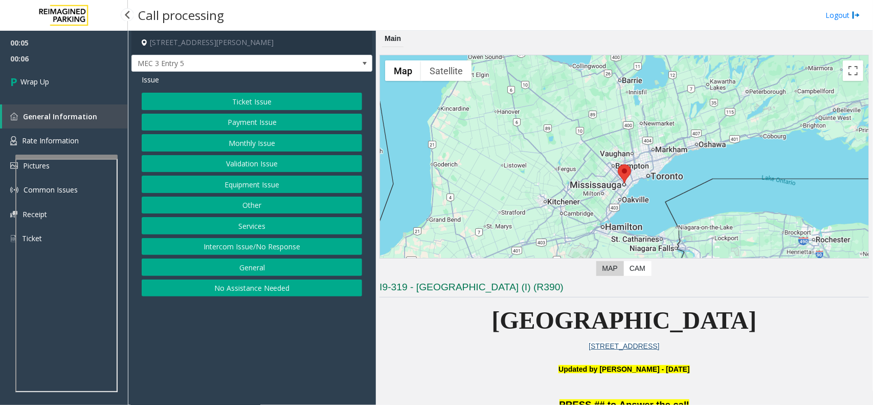
click at [235, 248] on button "Intercom Issue/No Response" at bounding box center [252, 246] width 221 height 17
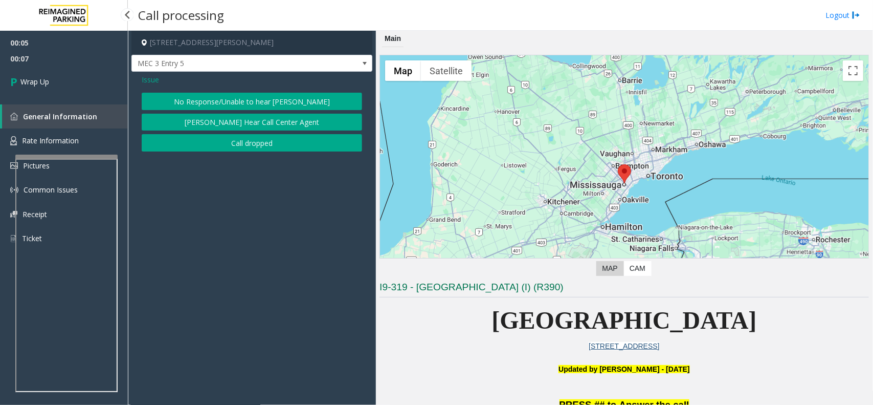
click at [242, 145] on button "Call dropped" at bounding box center [252, 142] width 221 height 17
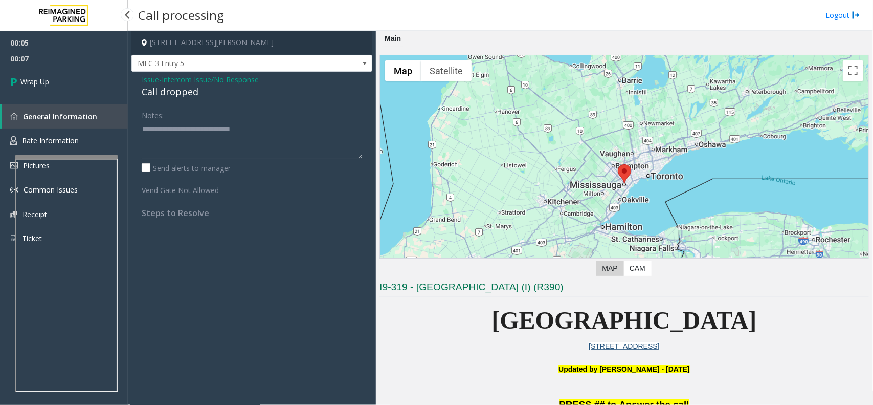
click at [169, 94] on div "Call dropped" at bounding box center [252, 92] width 221 height 14
copy div "Call dropped"
drag, startPoint x: 279, startPoint y: 129, endPoint x: 101, endPoint y: 141, distance: 178.0
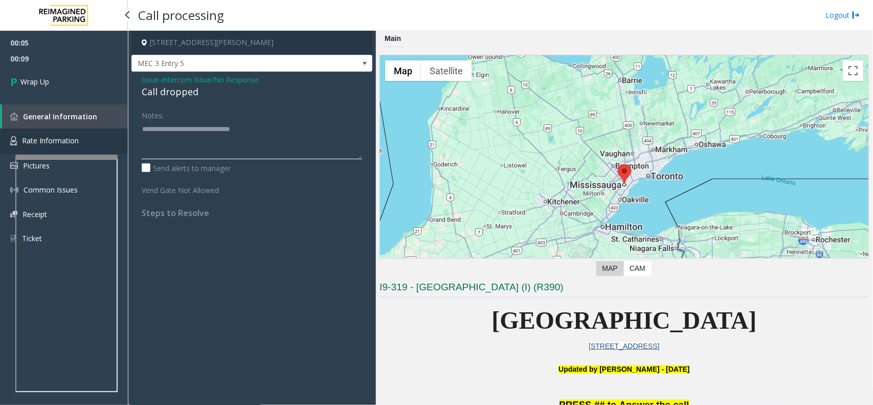
click at [101, 141] on app-root "00:05 00:09 Wrap Up General Information Rate Information Pictures Common Issues…" at bounding box center [436, 202] width 873 height 405
click at [264, 127] on textarea at bounding box center [252, 140] width 221 height 38
type textarea "**********"
click at [269, 134] on textarea at bounding box center [252, 140] width 221 height 38
drag, startPoint x: 209, startPoint y: 147, endPoint x: 113, endPoint y: 114, distance: 101.6
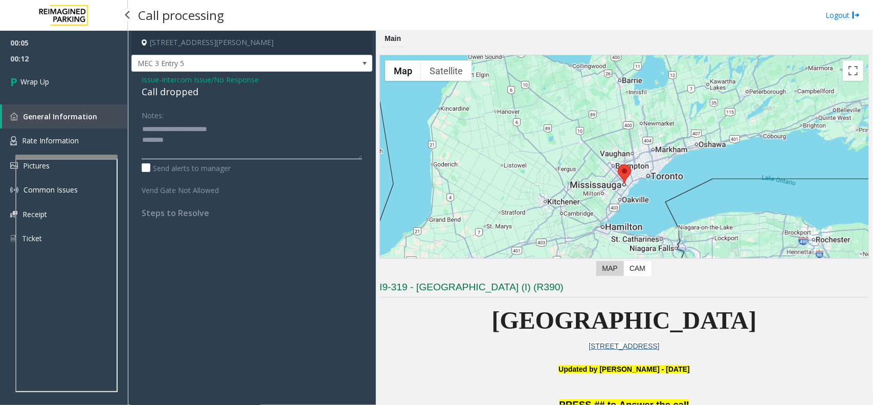
click at [113, 114] on app-root "00:05 00:12 Wrap Up General Information Rate Information Pictures Common Issues…" at bounding box center [436, 202] width 873 height 405
paste textarea "**********"
type textarea "**********"
click at [69, 78] on link "Wrap Up" at bounding box center [64, 82] width 128 height 30
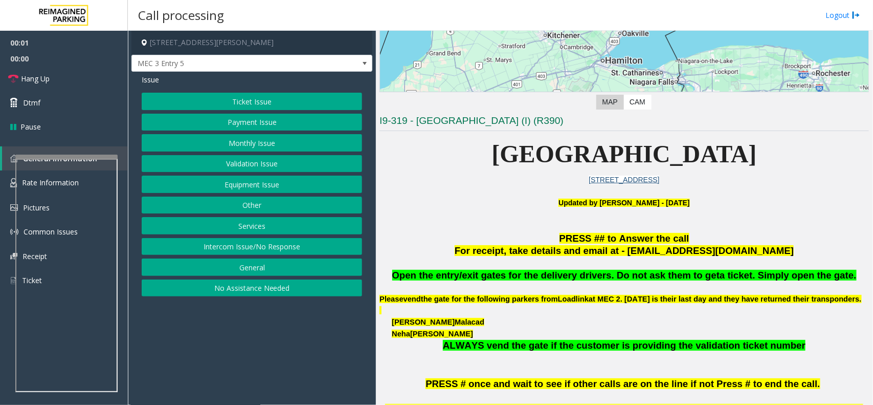
scroll to position [256, 0]
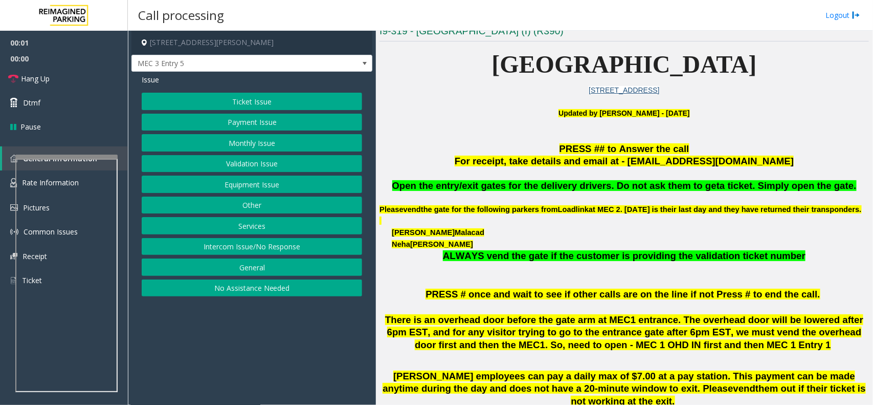
click at [240, 251] on button "Intercom Issue/No Response" at bounding box center [252, 246] width 221 height 17
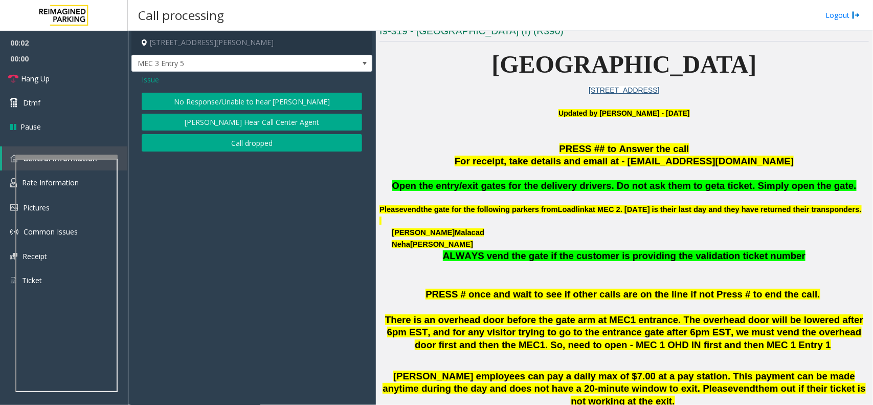
click at [226, 105] on button "No Response/Unable to hear [PERSON_NAME]" at bounding box center [252, 101] width 221 height 17
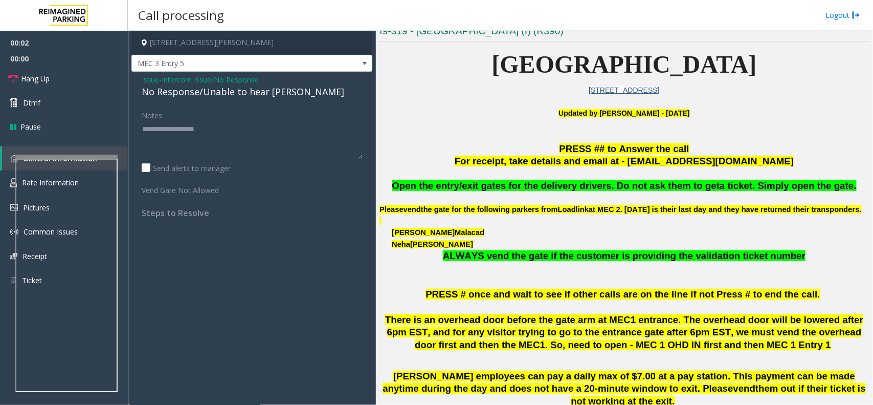
click at [224, 98] on div "No Response/Unable to hear [PERSON_NAME]" at bounding box center [252, 92] width 221 height 14
copy div "No Response/Unable to hear [PERSON_NAME]"
click at [203, 120] on div "Notes:" at bounding box center [252, 132] width 221 height 53
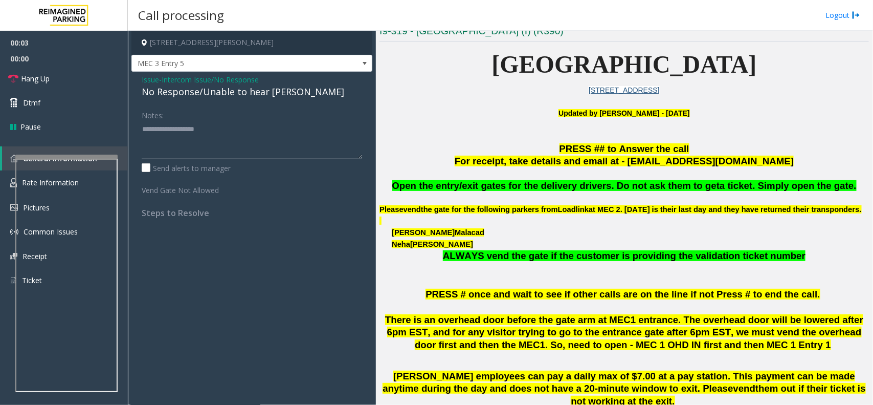
click at [205, 124] on textarea at bounding box center [252, 140] width 221 height 38
paste textarea "**********"
type textarea "**********"
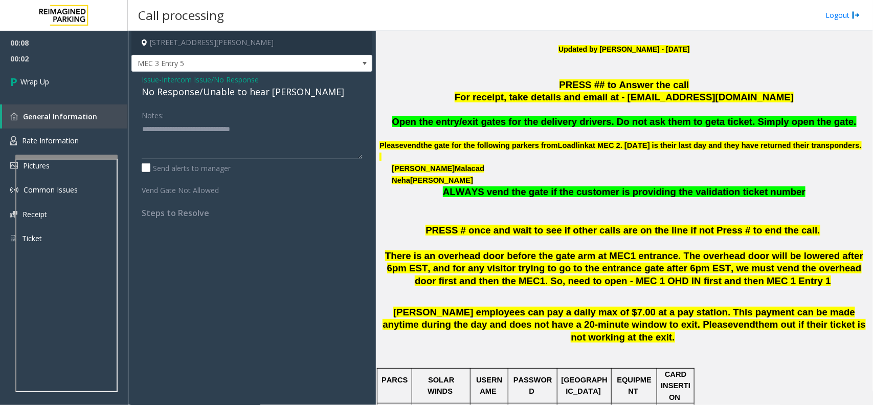
scroll to position [0, 0]
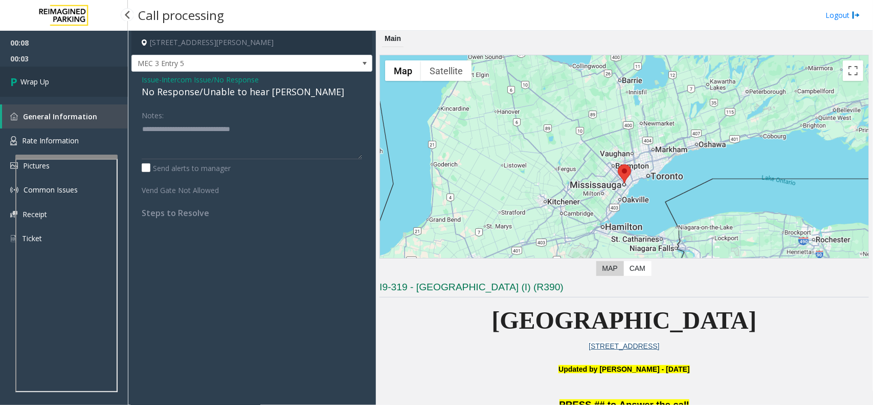
click at [67, 78] on link "Wrap Up" at bounding box center [64, 82] width 128 height 30
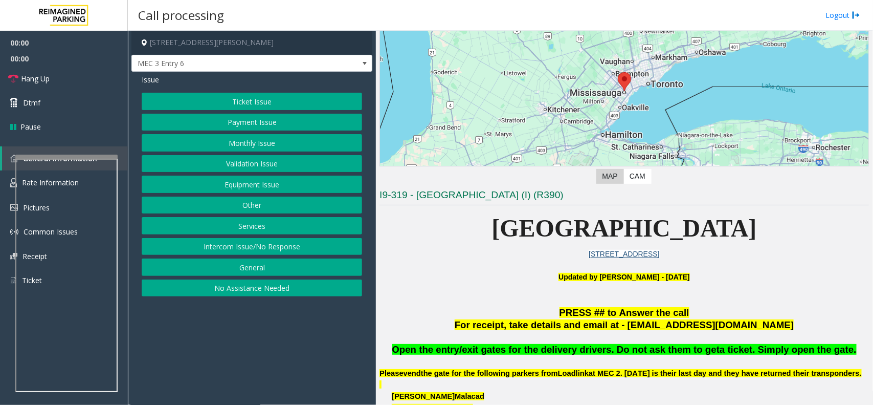
scroll to position [256, 0]
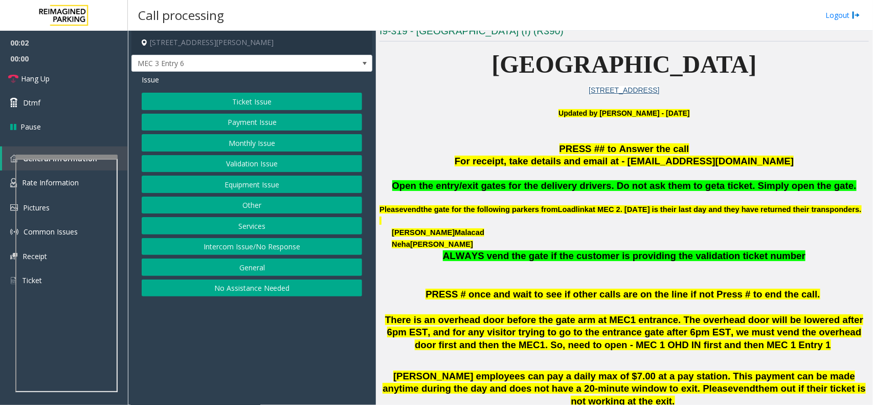
click at [277, 251] on button "Intercom Issue/No Response" at bounding box center [252, 246] width 221 height 17
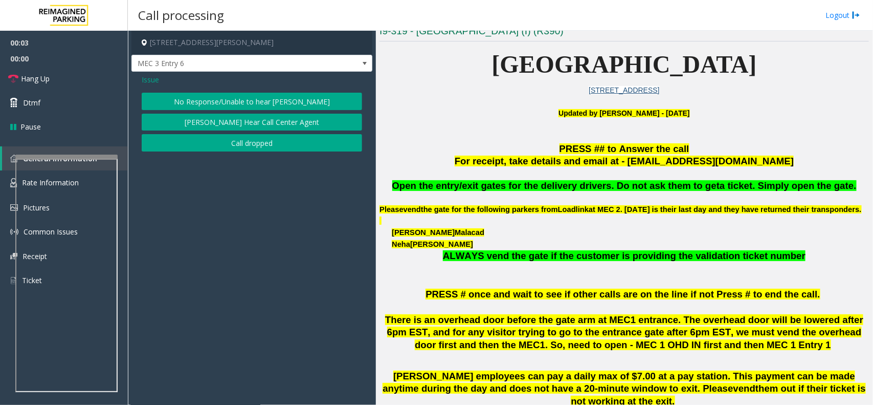
click at [211, 103] on button "No Response/Unable to hear [PERSON_NAME]" at bounding box center [252, 101] width 221 height 17
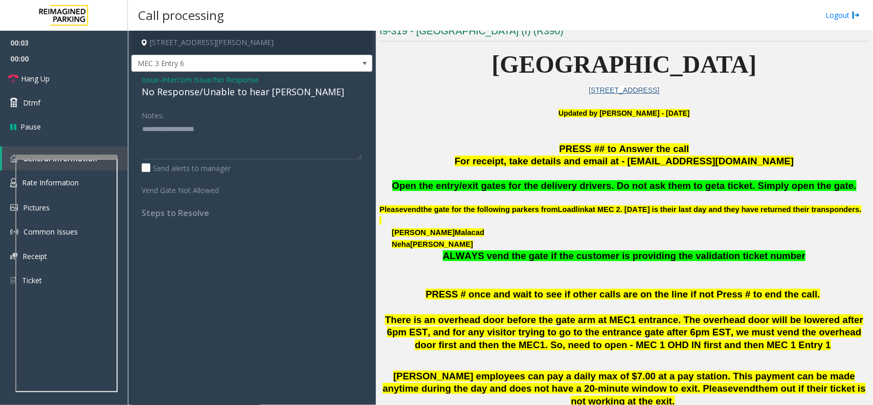
click at [184, 91] on div "No Response/Unable to hear [PERSON_NAME]" at bounding box center [252, 92] width 221 height 14
click at [182, 84] on span "Intercom Issue/No Response" at bounding box center [210, 79] width 97 height 11
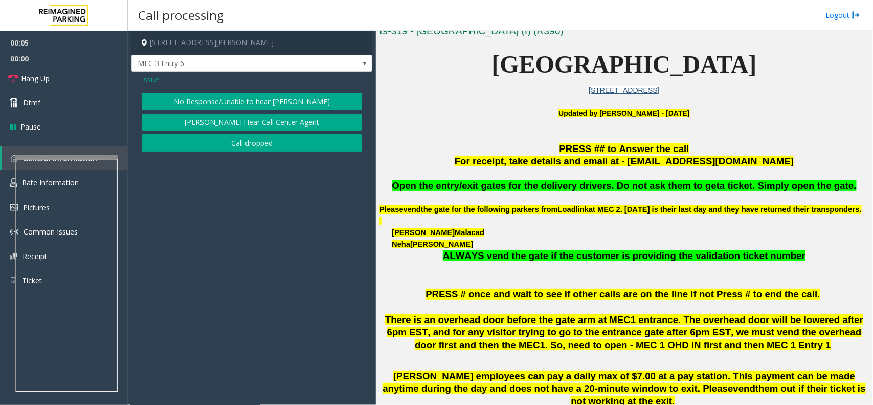
click at [255, 148] on button "Call dropped" at bounding box center [252, 142] width 221 height 17
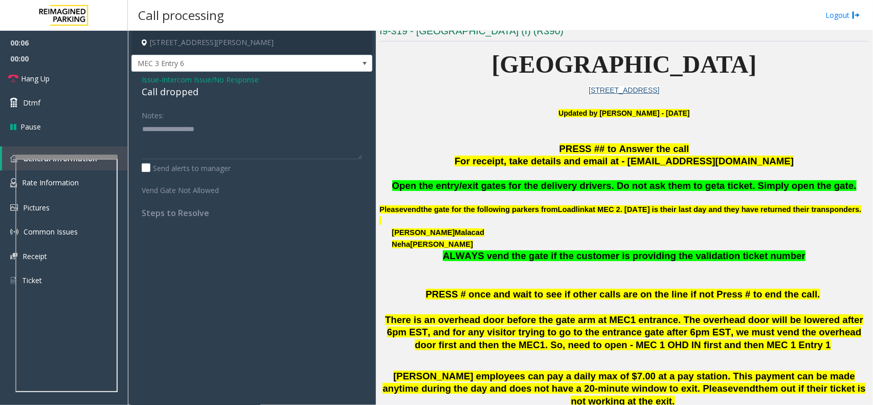
click at [166, 93] on div "Call dropped" at bounding box center [252, 92] width 221 height 14
copy div "dropped"
click at [166, 93] on div "Call dropped" at bounding box center [252, 92] width 221 height 14
paste textarea "**********"
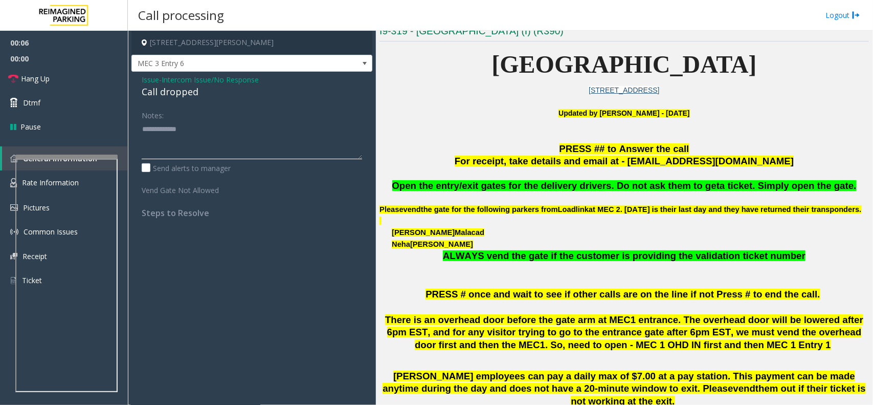
click at [164, 135] on textarea at bounding box center [252, 140] width 221 height 38
type textarea "**********"
click at [172, 80] on span "Intercom Issue/No Response" at bounding box center [210, 79] width 97 height 11
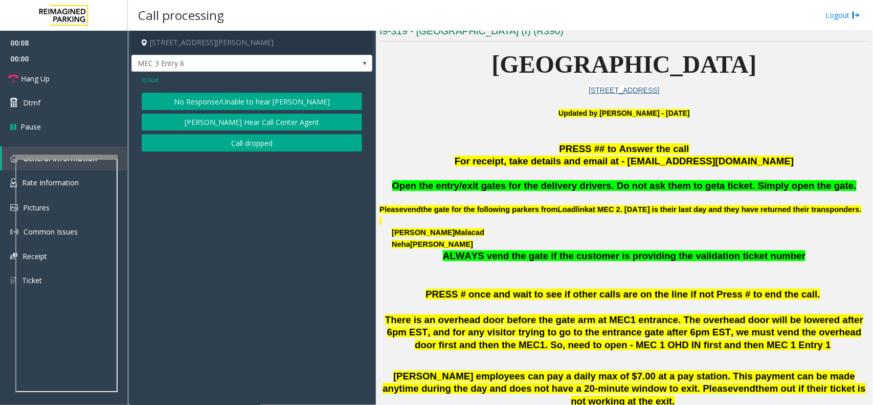
click at [230, 102] on button "No Response/Unable to hear [PERSON_NAME]" at bounding box center [252, 101] width 221 height 17
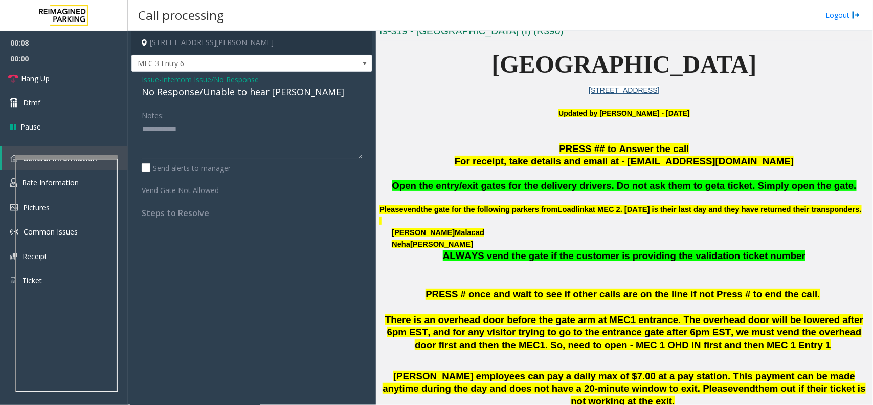
click at [167, 95] on div "No Response/Unable to hear [PERSON_NAME]" at bounding box center [252, 92] width 221 height 14
click at [165, 118] on div "Notes:" at bounding box center [252, 132] width 221 height 53
click at [169, 131] on textarea at bounding box center [252, 140] width 221 height 38
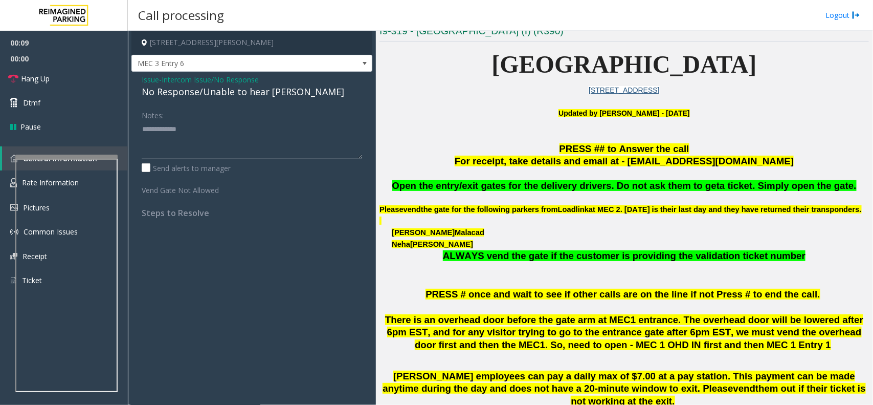
click at [169, 131] on textarea at bounding box center [252, 140] width 221 height 38
paste textarea "**********"
type textarea "**********"
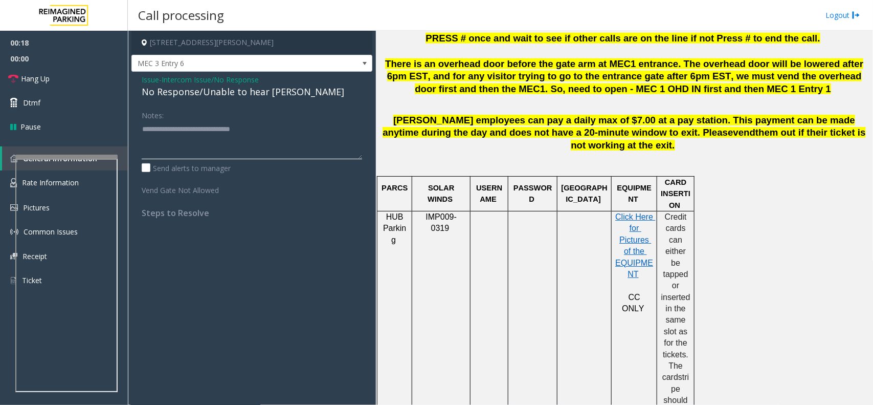
scroll to position [128, 0]
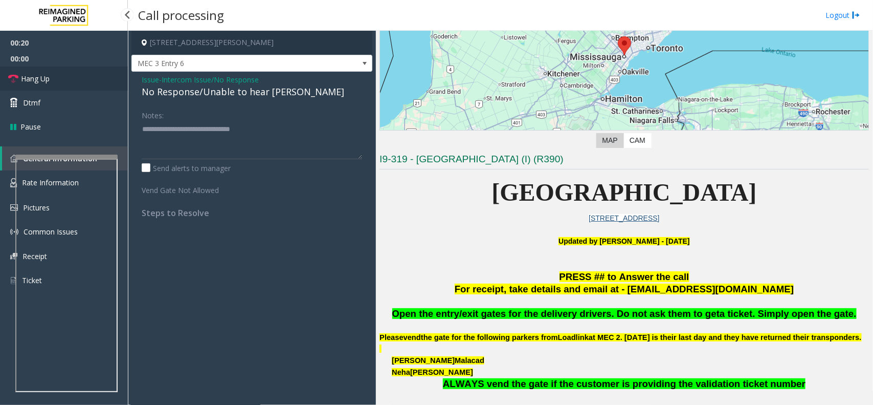
click at [44, 73] on span "Hang Up" at bounding box center [35, 78] width 29 height 11
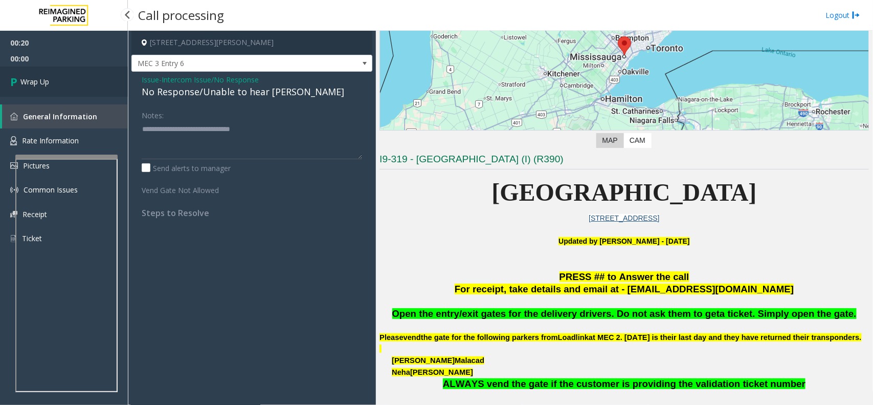
click at [44, 73] on link "Wrap Up" at bounding box center [64, 82] width 128 height 30
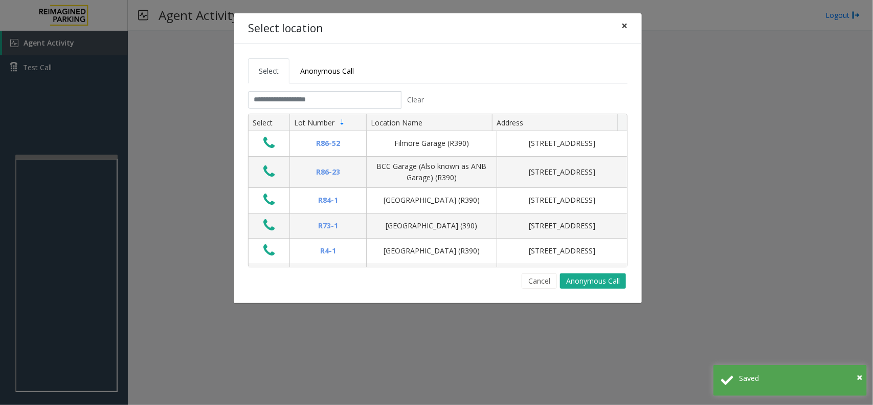
click at [625, 22] on span "×" at bounding box center [625, 25] width 6 height 14
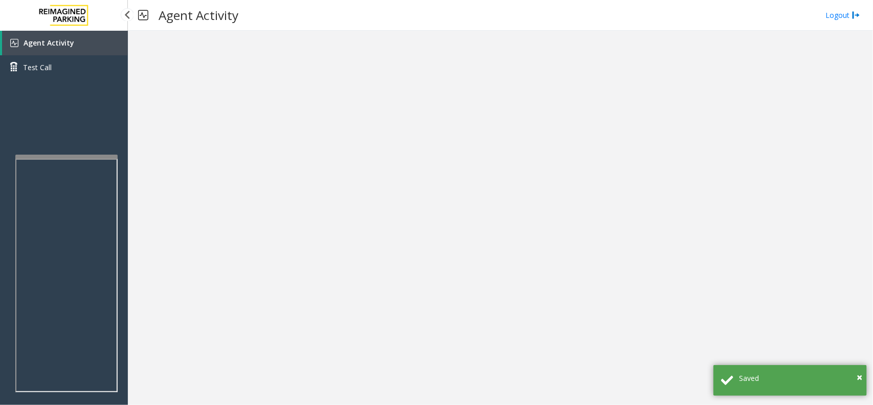
click at [73, 41] on link "Agent Activity" at bounding box center [65, 43] width 126 height 25
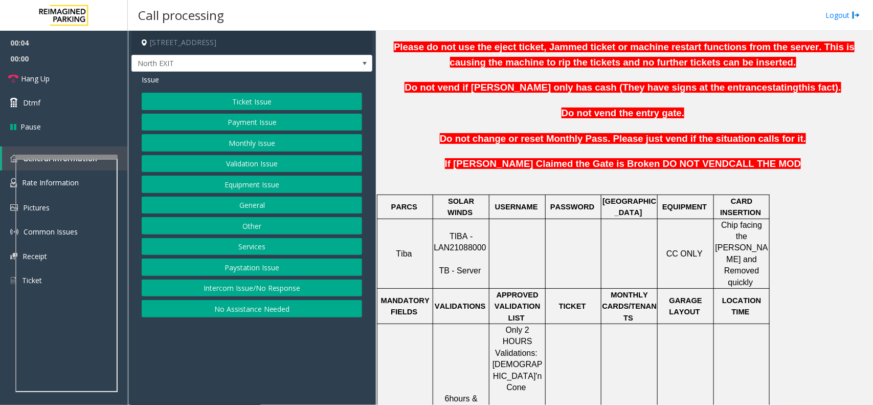
scroll to position [320, 0]
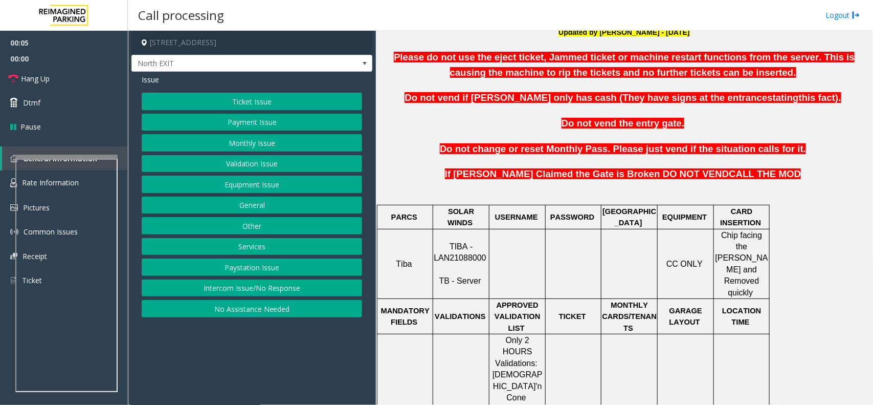
click at [469, 249] on span "TIBA - LAN21088000" at bounding box center [460, 252] width 52 height 20
click at [288, 161] on button "Validation Issue" at bounding box center [252, 163] width 221 height 17
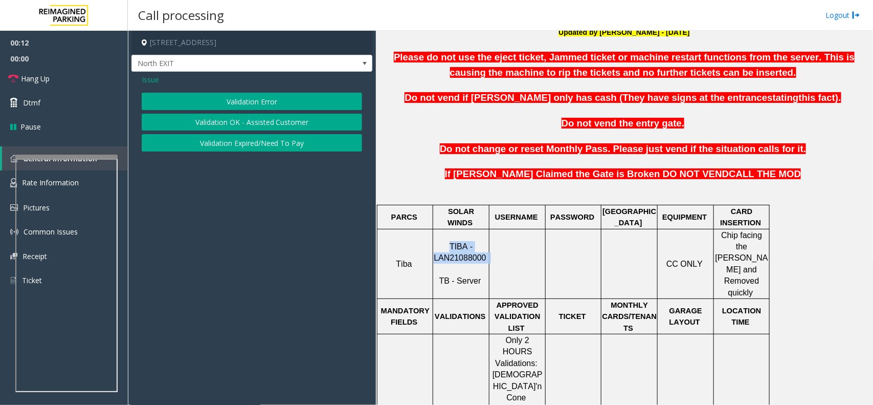
click at [247, 106] on button "Validation Error" at bounding box center [252, 101] width 221 height 17
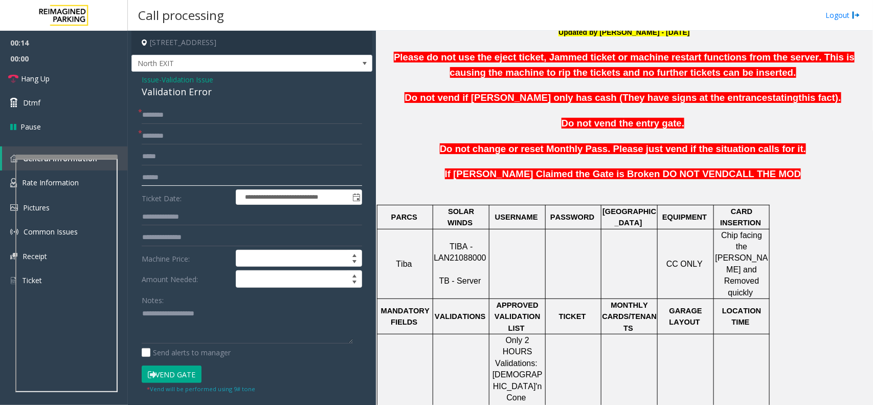
click at [169, 179] on input "text" at bounding box center [252, 177] width 221 height 17
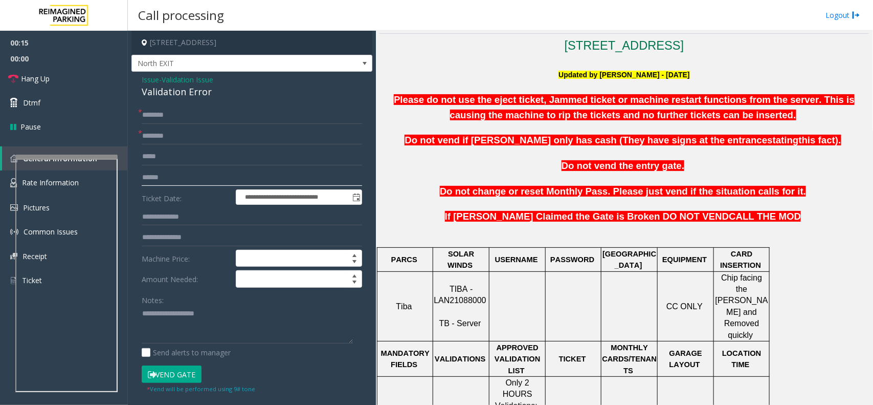
scroll to position [192, 0]
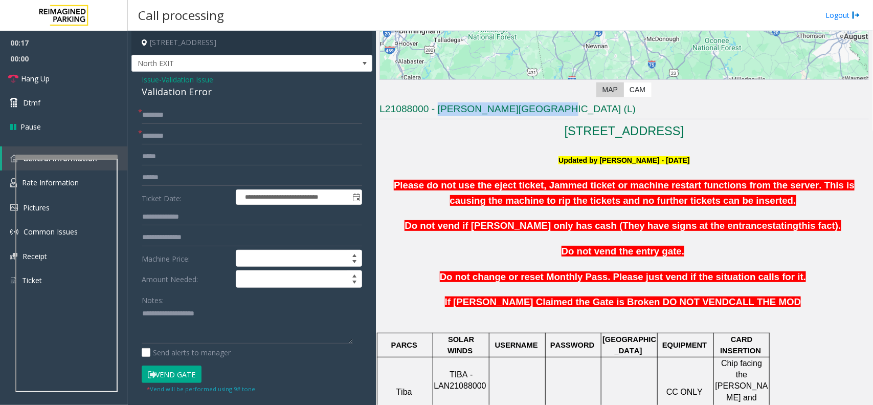
drag, startPoint x: 437, startPoint y: 109, endPoint x: 548, endPoint y: 112, distance: 110.5
click at [548, 112] on h3 "L21088000 - [PERSON_NAME][GEOGRAPHIC_DATA] (L)" at bounding box center [625, 110] width 490 height 17
click at [169, 128] on input "text" at bounding box center [252, 135] width 221 height 17
paste input "**********"
click at [169, 173] on input "text" at bounding box center [252, 177] width 221 height 17
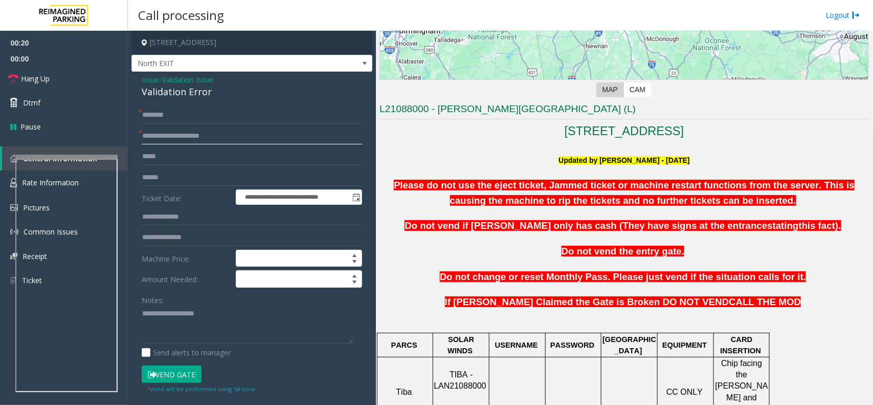
drag, startPoint x: 246, startPoint y: 125, endPoint x: 195, endPoint y: 130, distance: 50.9
click at [195, 130] on form "**********" at bounding box center [252, 249] width 221 height 287
type input "******"
click at [174, 181] on input "text" at bounding box center [252, 177] width 221 height 17
type input "******"
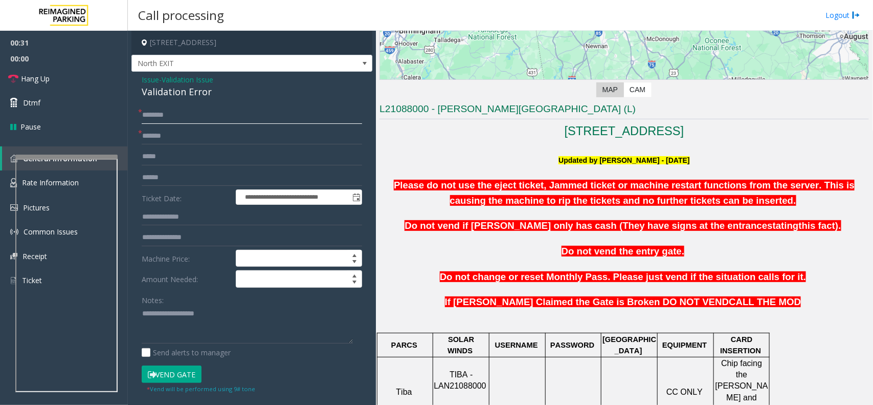
click at [182, 121] on input "text" at bounding box center [252, 114] width 221 height 17
type input "***"
click at [178, 96] on div "Validation Error" at bounding box center [252, 92] width 221 height 14
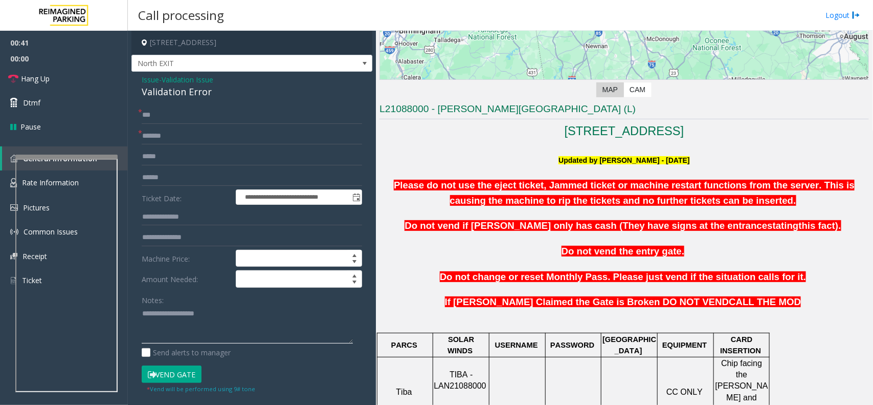
click at [192, 336] on textarea at bounding box center [247, 324] width 211 height 38
paste textarea "**********"
type textarea "**********"
click at [164, 369] on button "Vend Gate" at bounding box center [172, 373] width 60 height 17
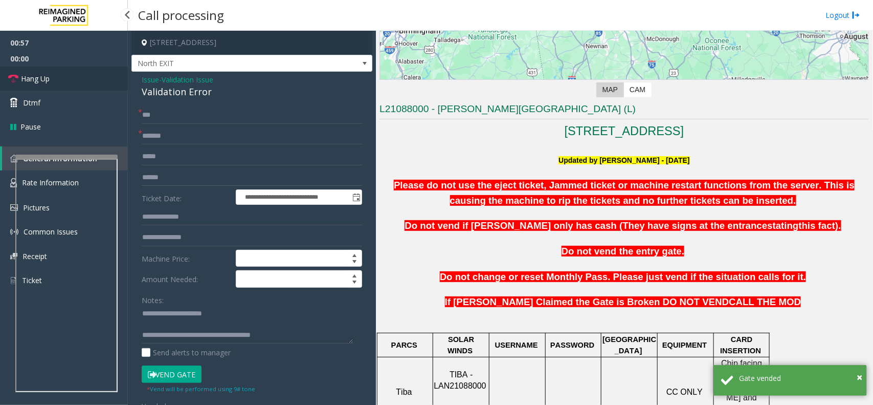
click at [37, 81] on span "Hang Up" at bounding box center [35, 78] width 29 height 11
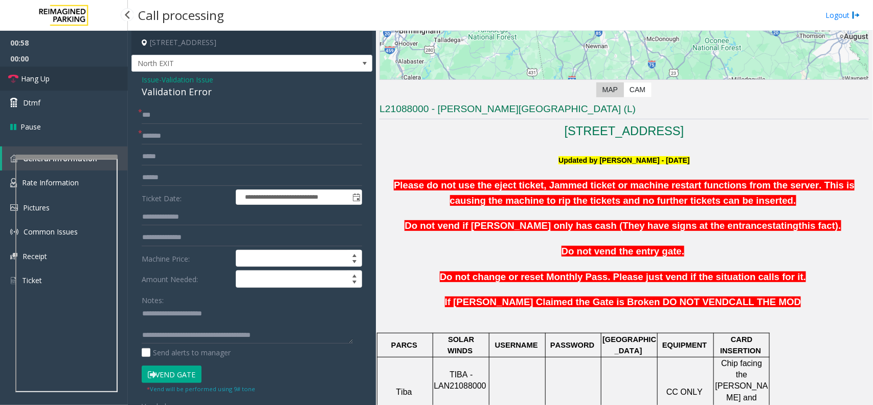
click at [37, 81] on span "Hang Up" at bounding box center [35, 78] width 29 height 11
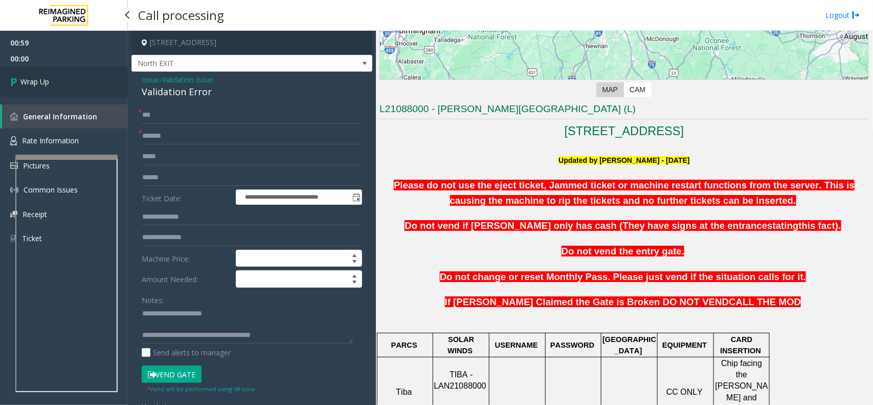
click at [37, 81] on span "Wrap Up" at bounding box center [34, 81] width 29 height 11
